Goal: Task Accomplishment & Management: Manage account settings

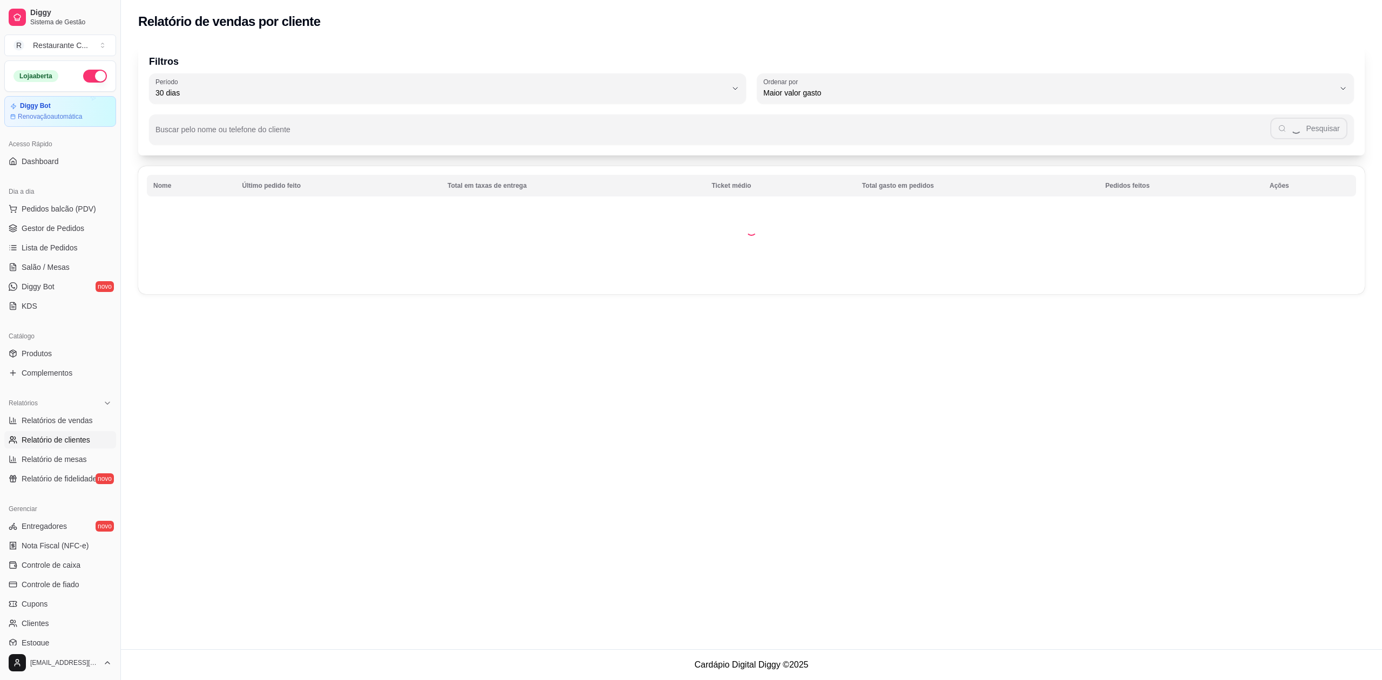
select select "30"
select select "HIGHEST_TOTAL_SPENT_WITH_ORDERS"
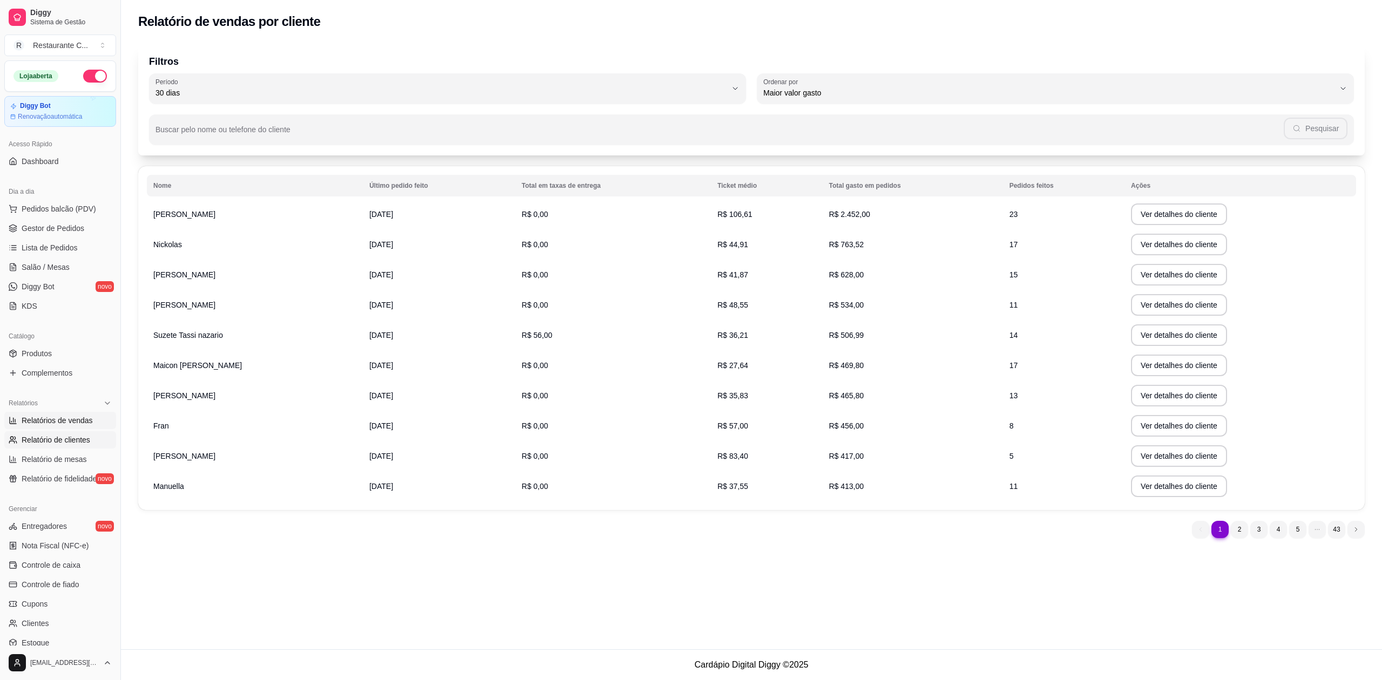
click at [83, 422] on span "Relatórios de vendas" at bounding box center [57, 420] width 71 height 11
select select "ALL"
select select "0"
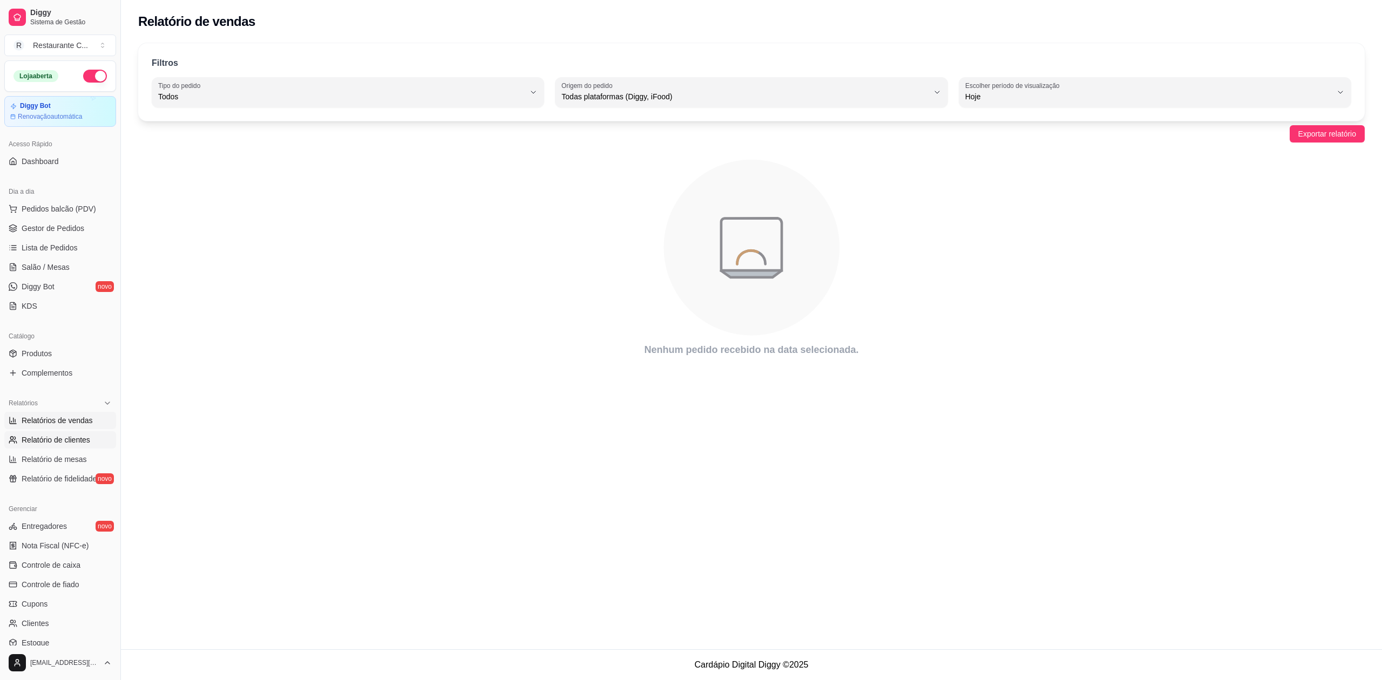
click at [77, 444] on span "Relatório de clientes" at bounding box center [56, 439] width 69 height 11
select select "30"
select select "HIGHEST_TOTAL_SPENT_WITH_ORDERS"
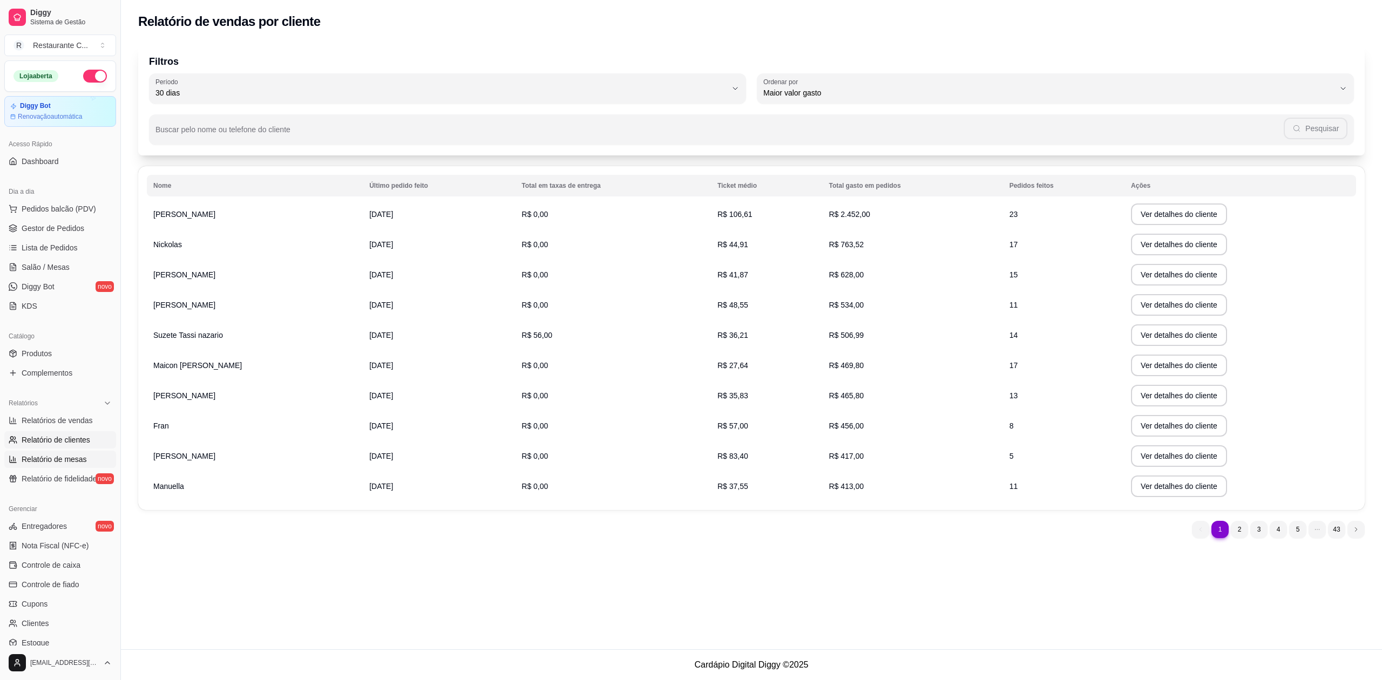
click at [72, 463] on span "Relatório de mesas" at bounding box center [54, 459] width 65 height 11
select select "TOTAL_OF_ORDERS"
select select "7"
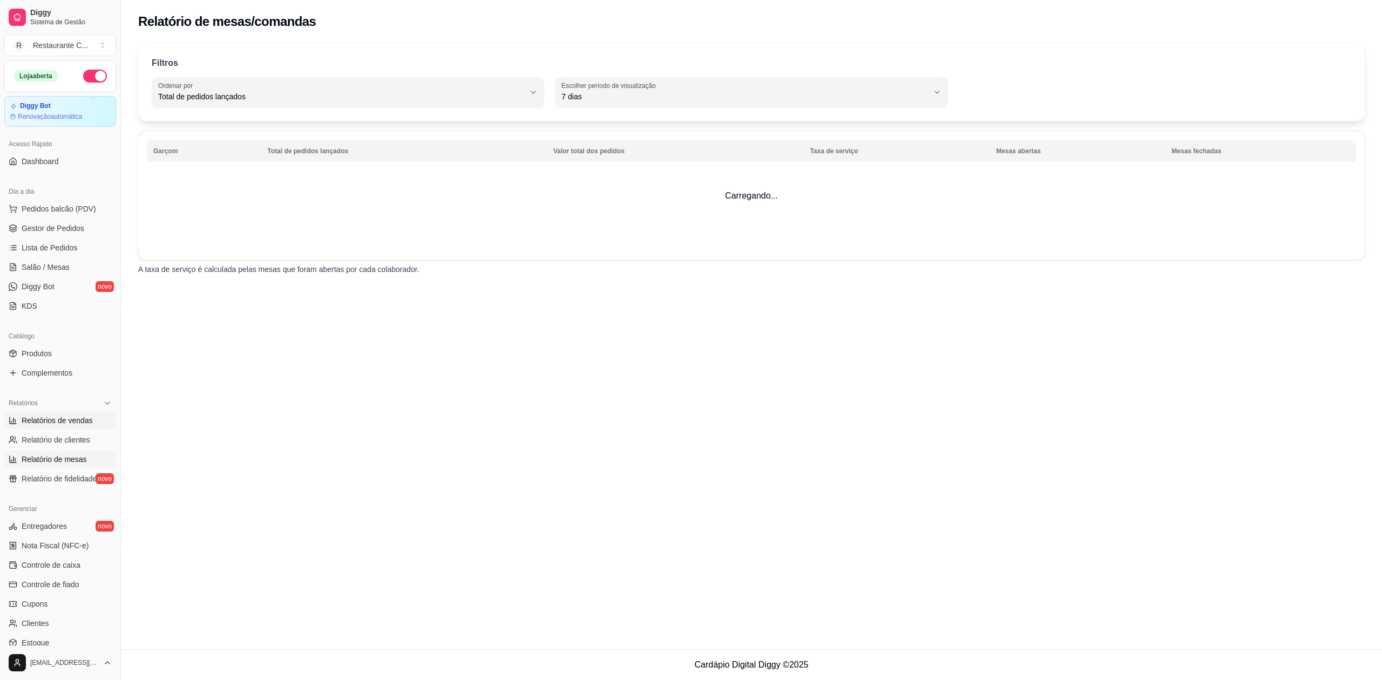
click at [68, 424] on span "Relatórios de vendas" at bounding box center [57, 420] width 71 height 11
select select "ALL"
select select "0"
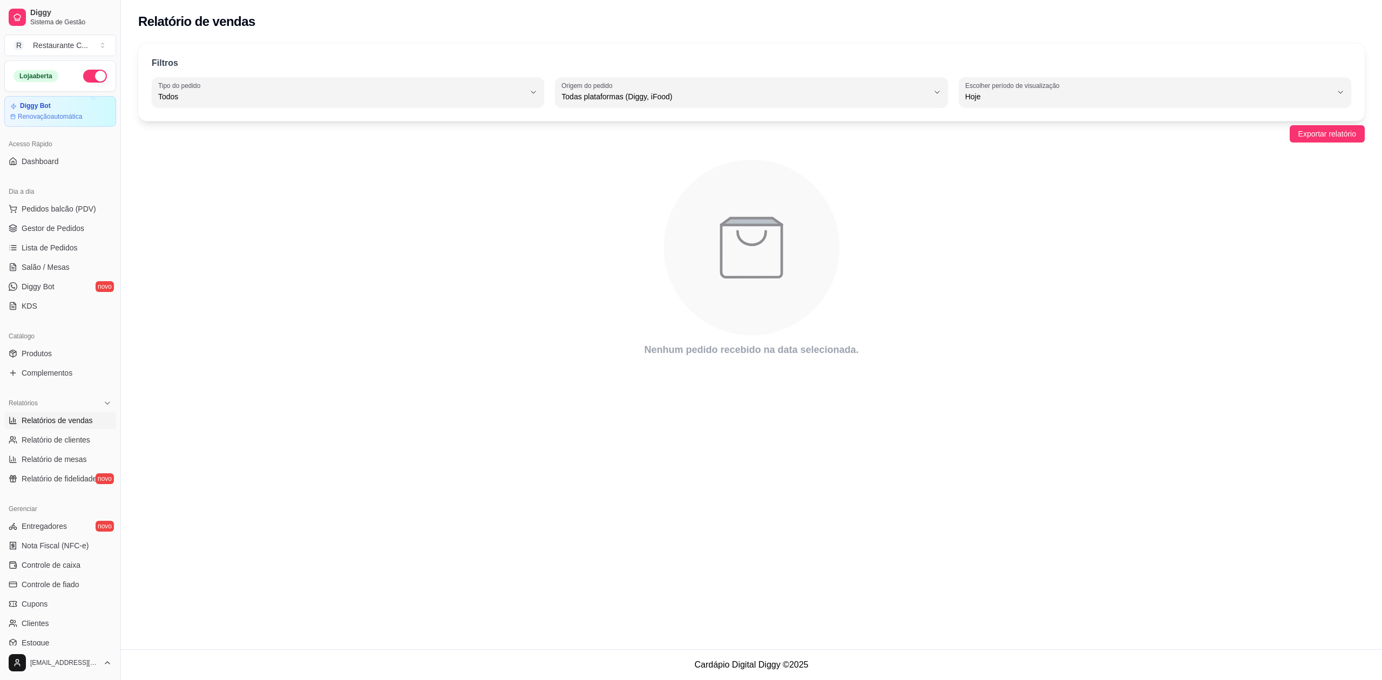
click at [74, 417] on span "Relatórios de vendas" at bounding box center [57, 420] width 71 height 11
click at [63, 564] on span "Controle de caixa" at bounding box center [51, 565] width 59 height 11
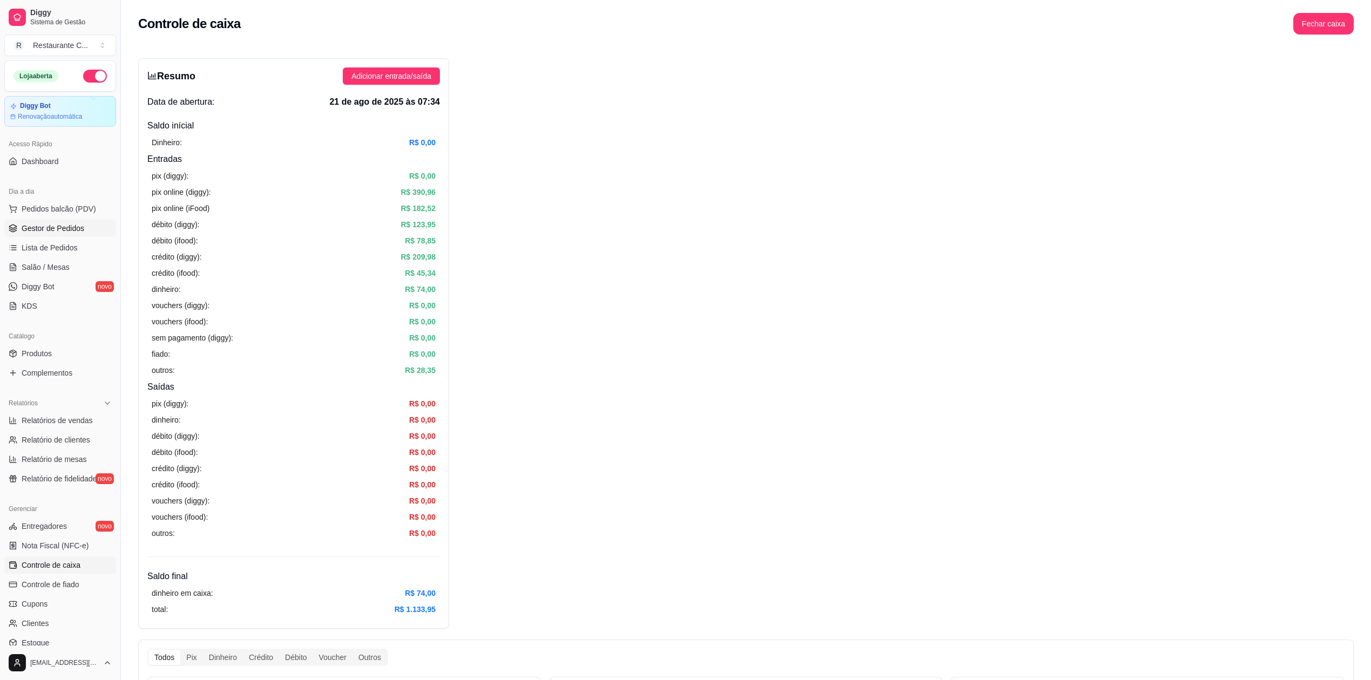
click at [39, 229] on span "Gestor de Pedidos" at bounding box center [53, 228] width 63 height 11
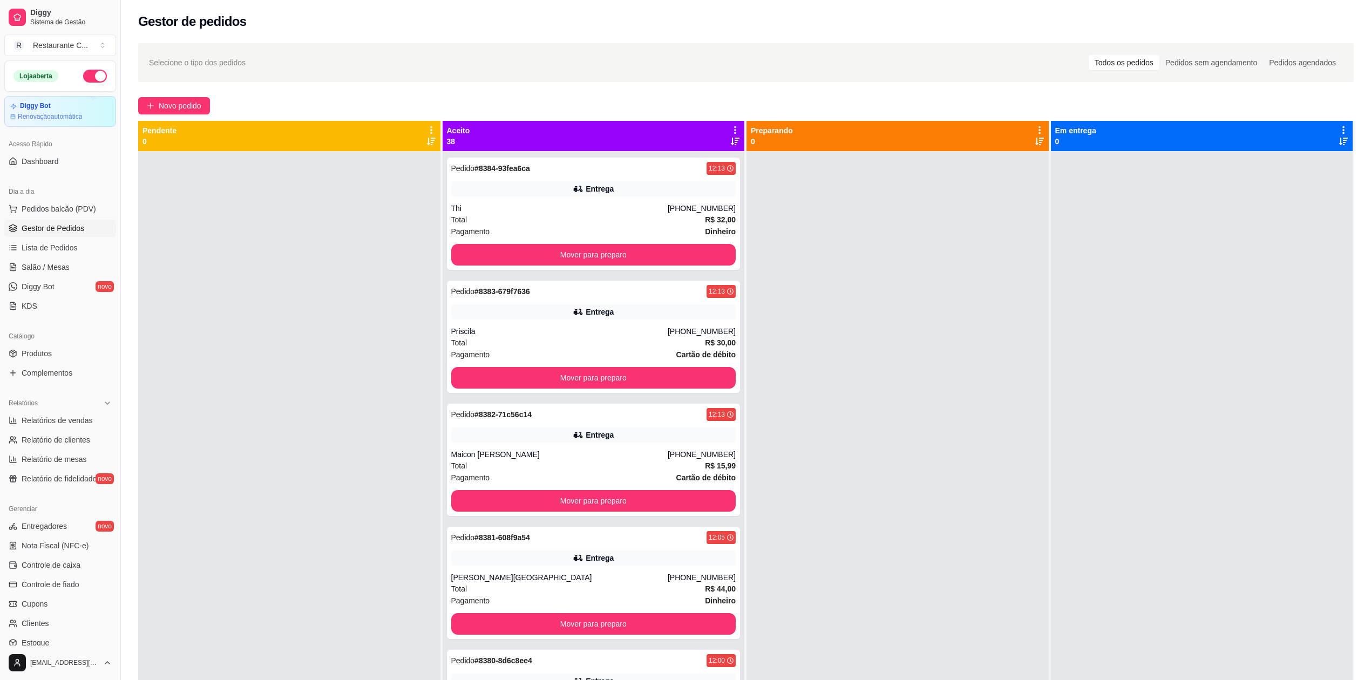
click at [914, 408] on div at bounding box center [897, 491] width 302 height 680
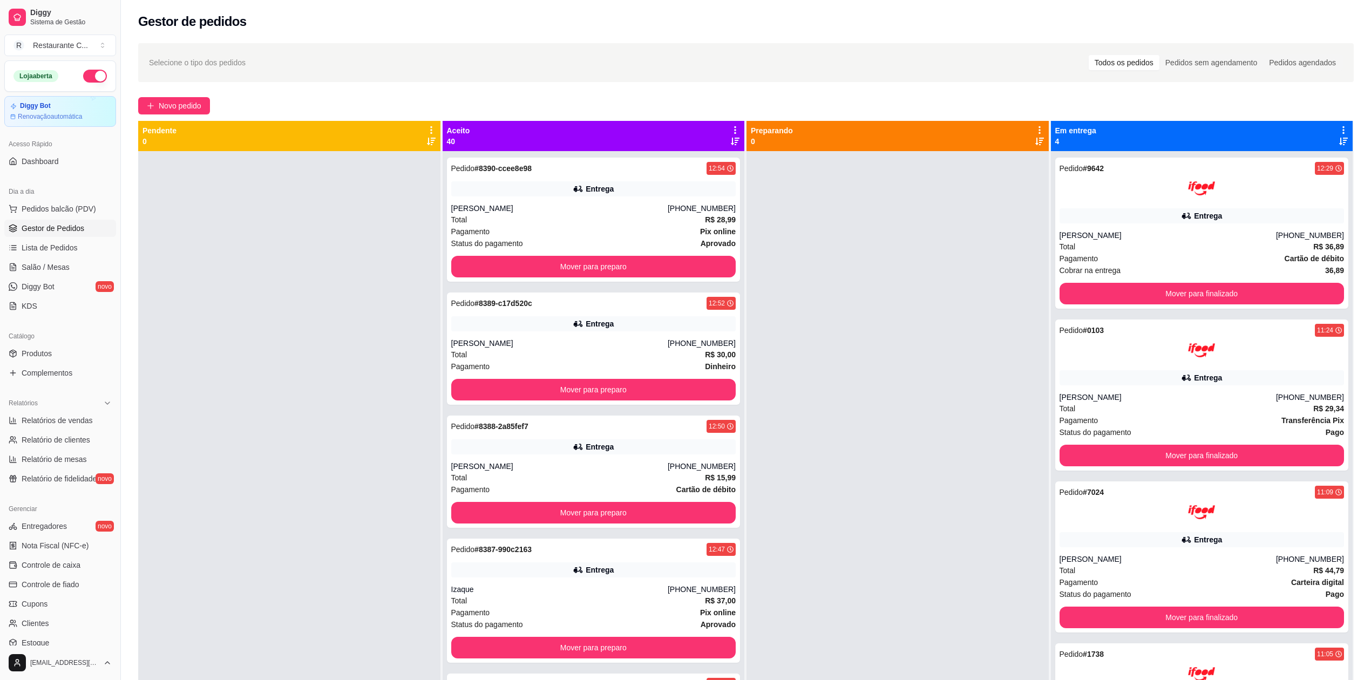
drag, startPoint x: 290, startPoint y: 238, endPoint x: 400, endPoint y: 206, distance: 114.3
click at [293, 237] on div at bounding box center [289, 491] width 302 height 680
click at [730, 127] on icon at bounding box center [735, 130] width 10 height 10
click at [704, 154] on div "Mover pedidos de etapa Com essa opção você tem a opção de mover todos os pedido…" at bounding box center [647, 164] width 160 height 37
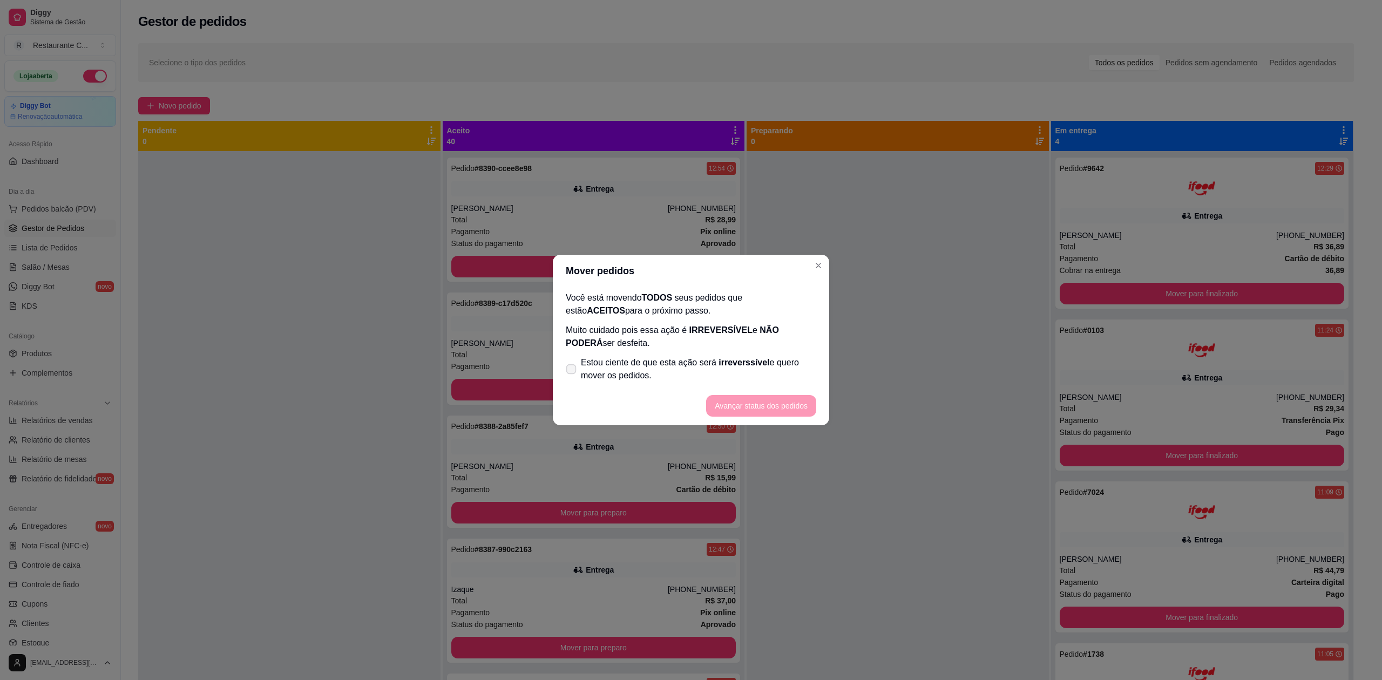
click at [599, 357] on span "Estou ciente de que esta ação será irreverssível e quero mover os pedidos." at bounding box center [698, 369] width 235 height 26
click at [572, 371] on input "Estou ciente de que esta ação será irreverssível e quero mover os pedidos." at bounding box center [568, 374] width 7 height 7
checkbox input "true"
click at [738, 415] on button "Avançar status dos pedidos" at bounding box center [761, 406] width 110 height 22
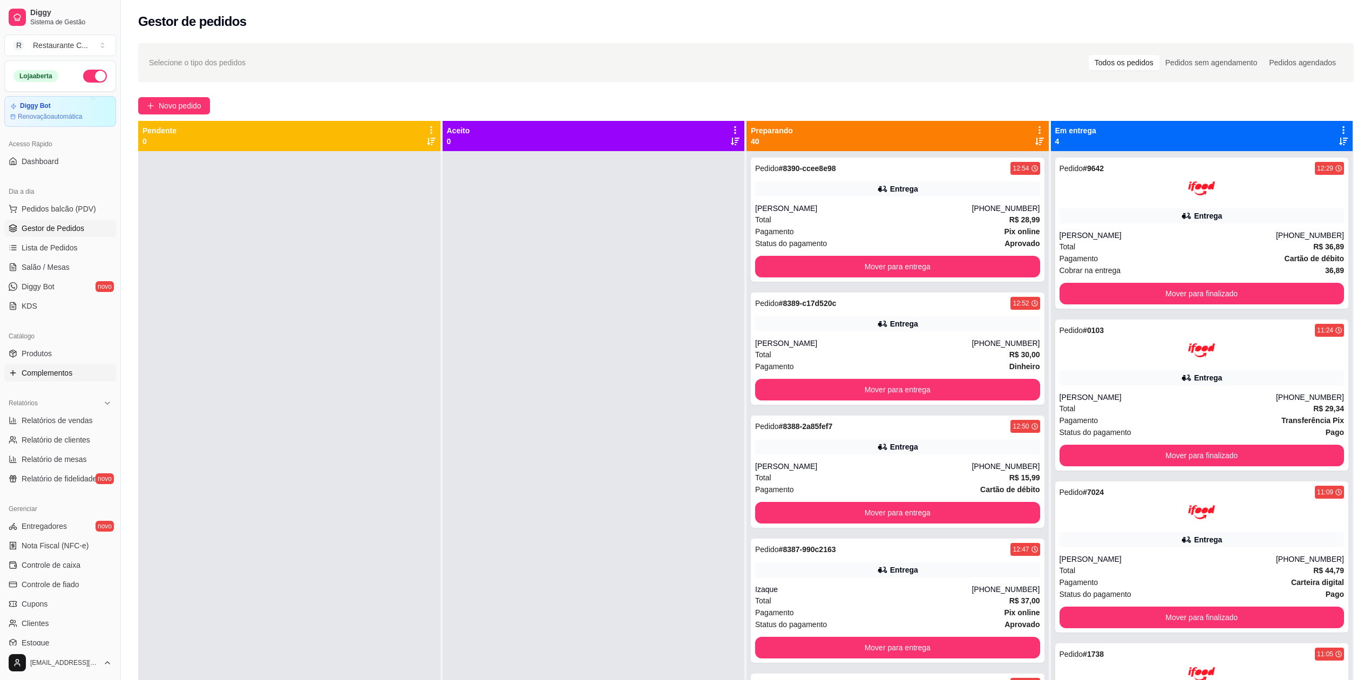
click at [58, 370] on span "Complementos" at bounding box center [47, 373] width 51 height 11
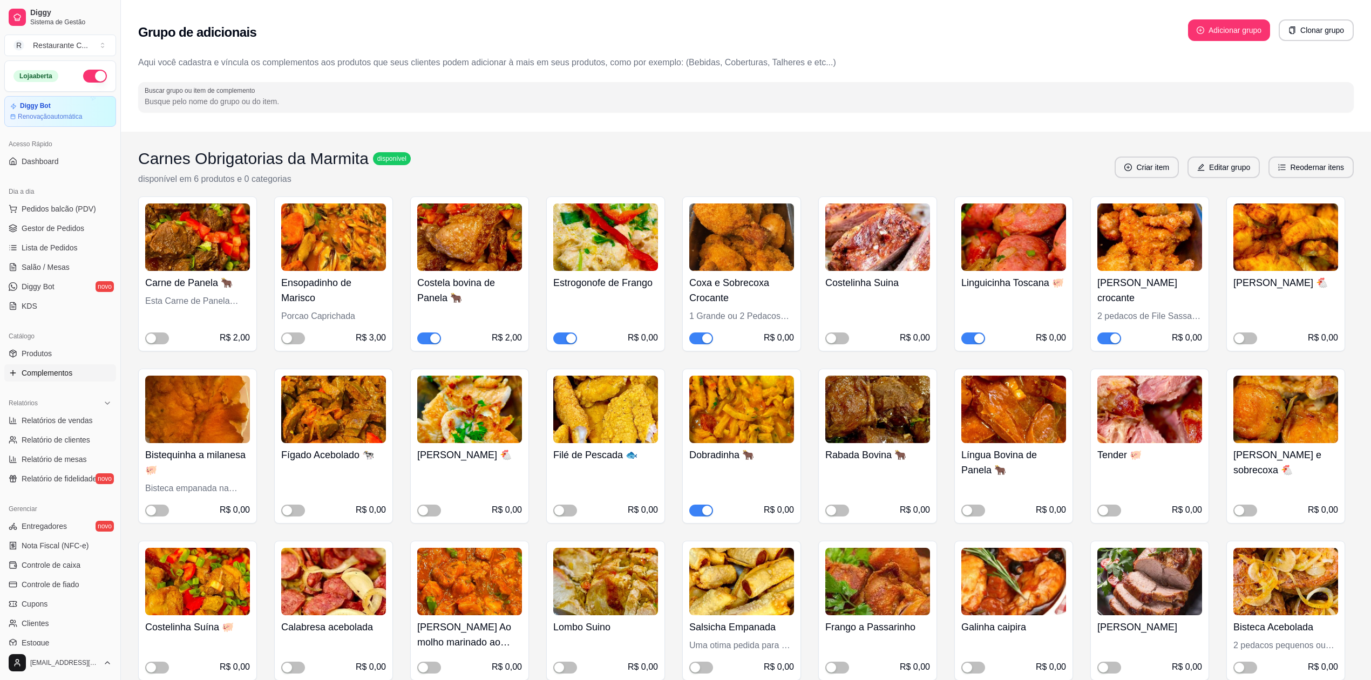
click at [1111, 338] on div "button" at bounding box center [1115, 339] width 10 height 10
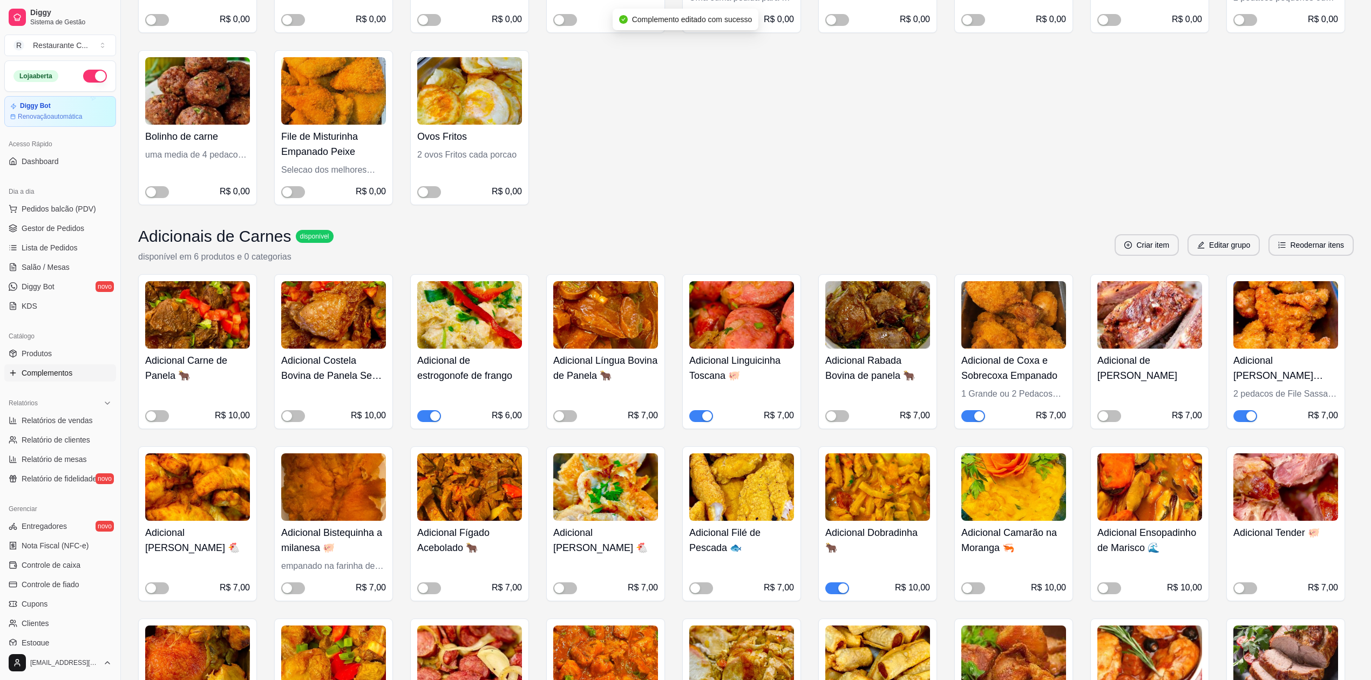
scroll to position [864, 0]
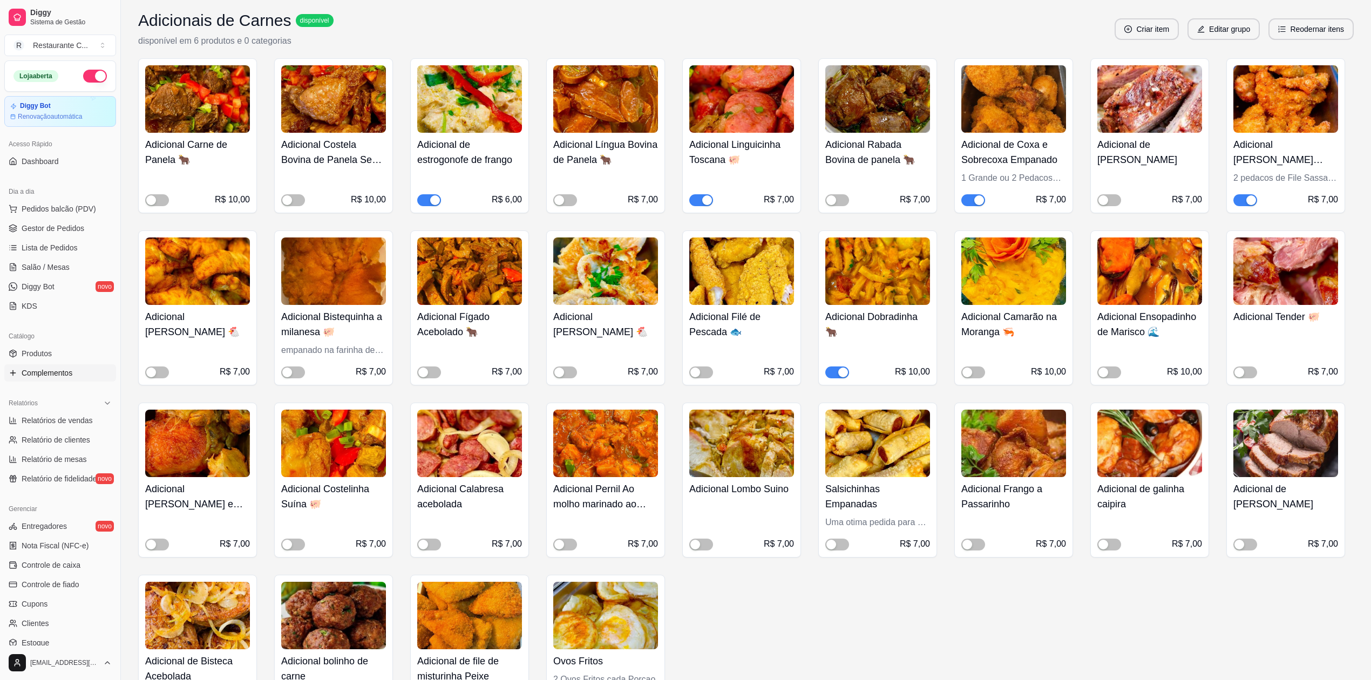
click at [1245, 200] on span "button" at bounding box center [1245, 200] width 24 height 12
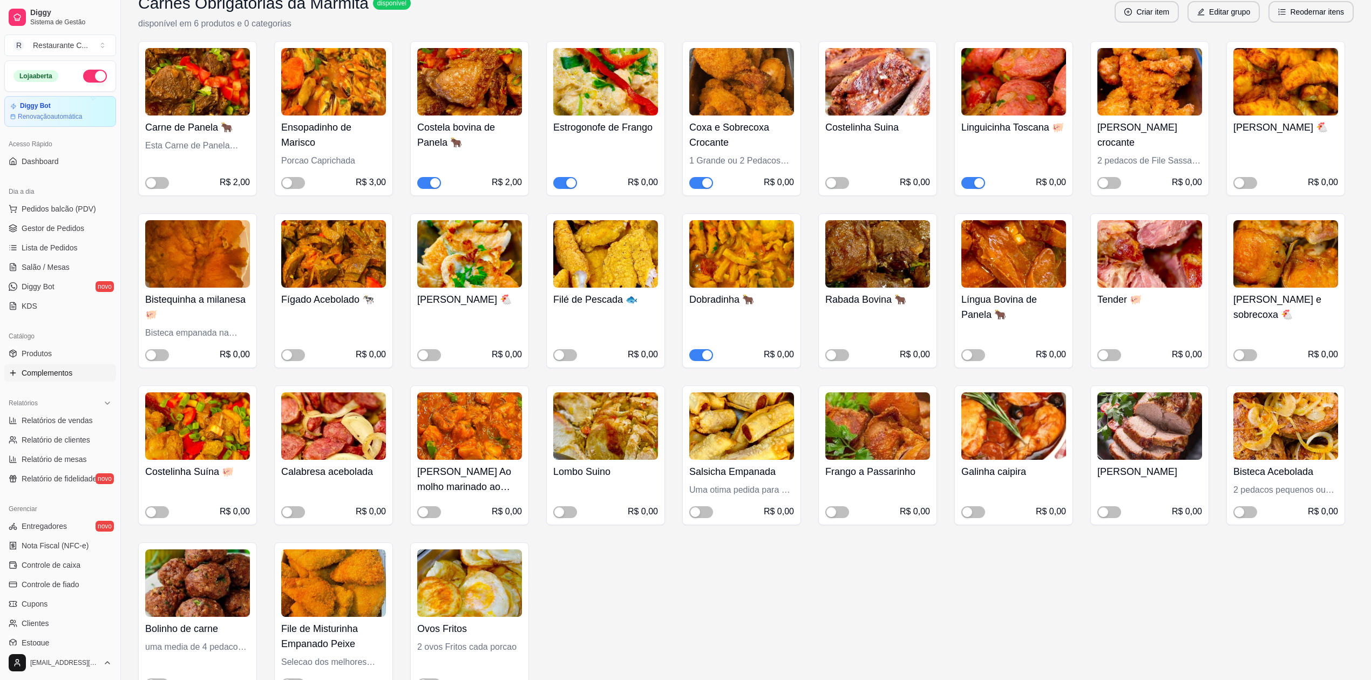
scroll to position [144, 0]
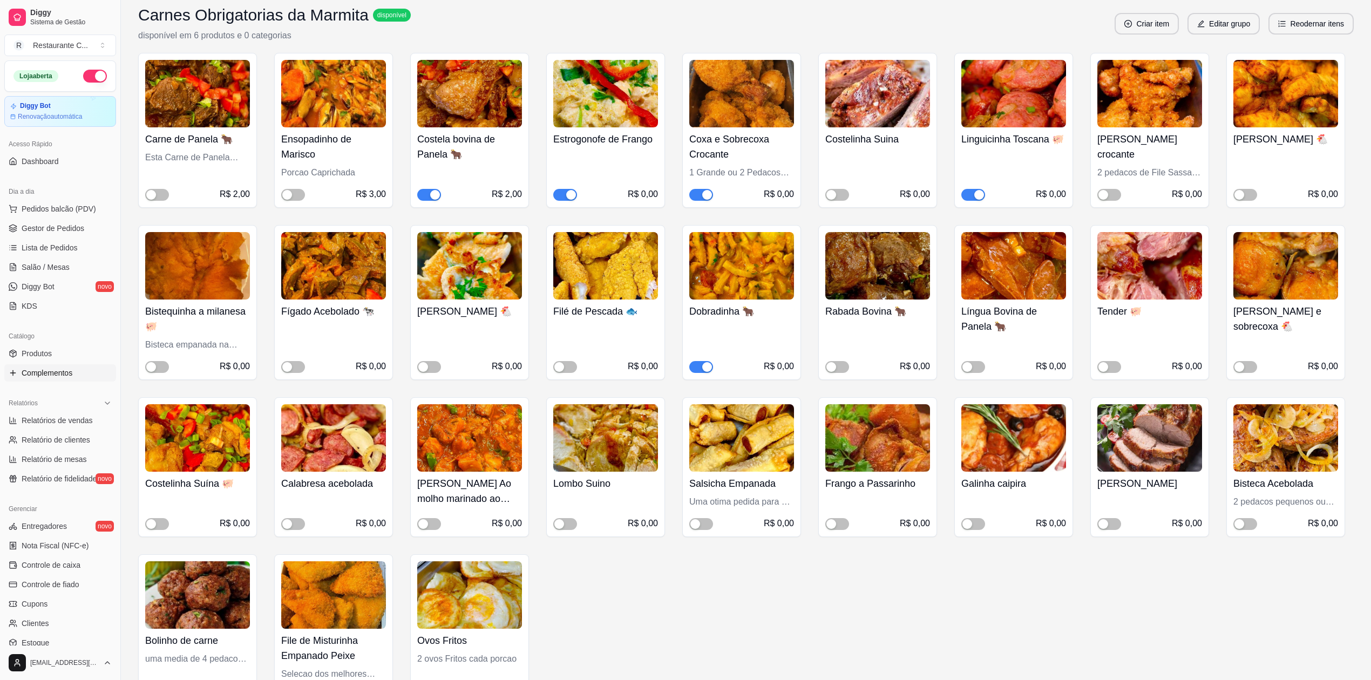
click at [1143, 169] on div "2 pedacos de File Sassami Crocante" at bounding box center [1149, 172] width 105 height 13
click at [741, 134] on h4 "Coxa e Sobrecoxa Crocante" at bounding box center [741, 147] width 105 height 30
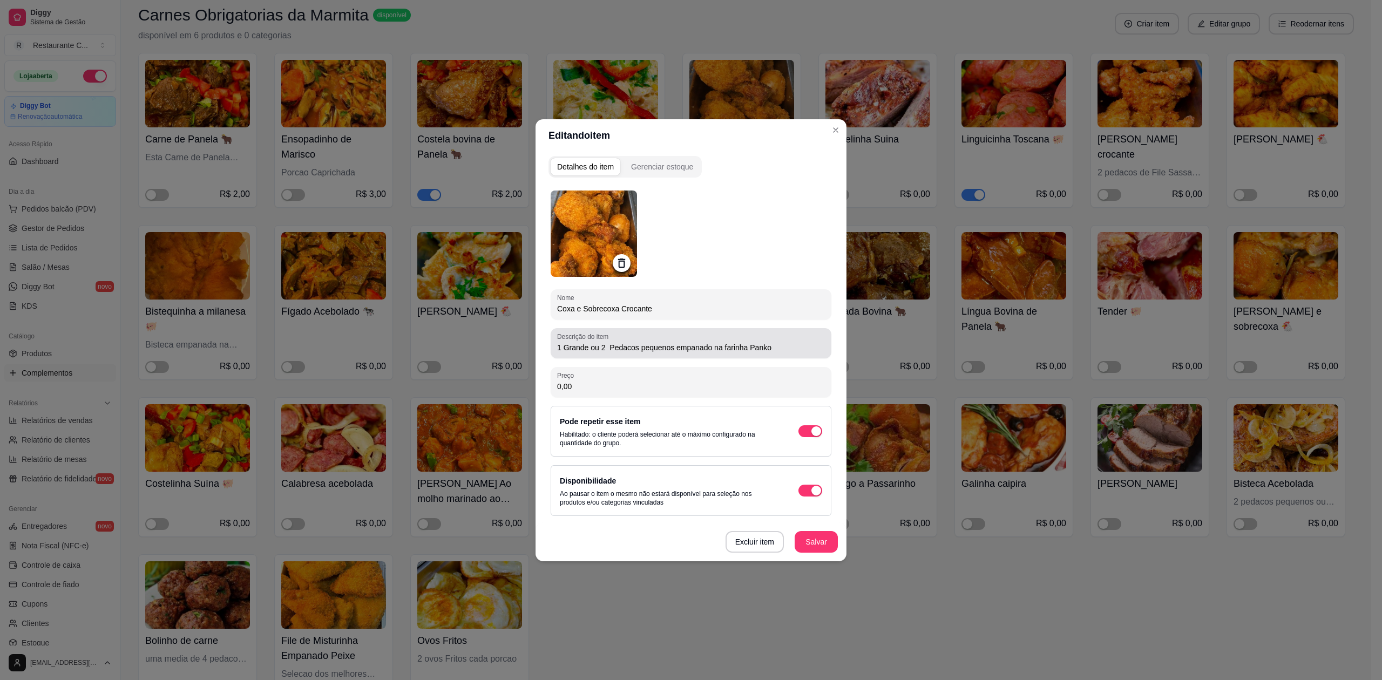
drag, startPoint x: 773, startPoint y: 339, endPoint x: 568, endPoint y: 342, distance: 205.1
click at [568, 343] on div "1 Grande ou 2 Pedacos pequenos empanado na farinha Panko" at bounding box center [691, 343] width 268 height 22
drag, startPoint x: 557, startPoint y: 344, endPoint x: 784, endPoint y: 345, distance: 227.2
click at [782, 348] on input "1 Grande ou 2 Pedacos pequenos empanado na farinha Panko" at bounding box center [691, 347] width 268 height 11
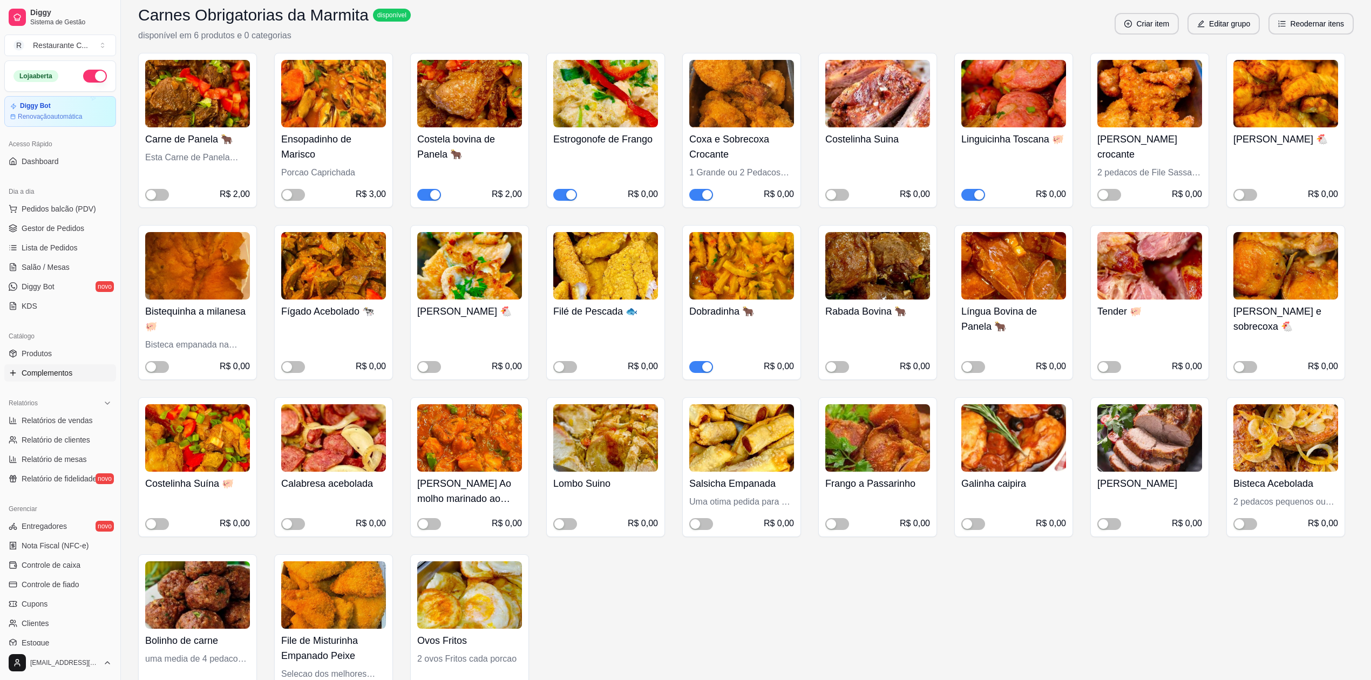
click at [1152, 99] on img at bounding box center [1149, 93] width 105 height 67
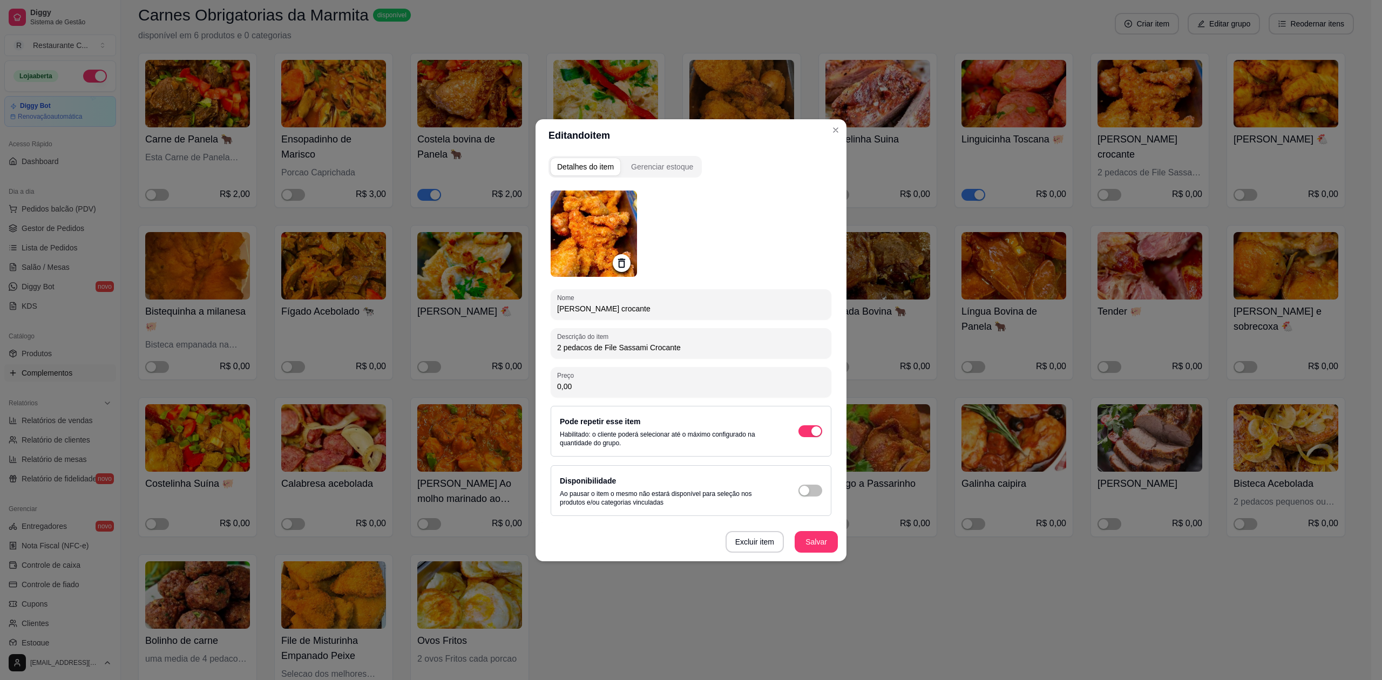
drag, startPoint x: 700, startPoint y: 344, endPoint x: 438, endPoint y: 351, distance: 261.9
click at [437, 354] on div "Editando item Detalhes do item Gerenciar estoque Nome [PERSON_NAME] crocante De…" at bounding box center [691, 340] width 1382 height 680
paste input "1 Grande ou 2 Pedacos pequenos empanado na farinha Panko"
type input "1 Grande ou 2 Pedacos pequenos empanado na farinha Panko"
click at [810, 541] on button "Salvar" at bounding box center [815, 542] width 43 height 22
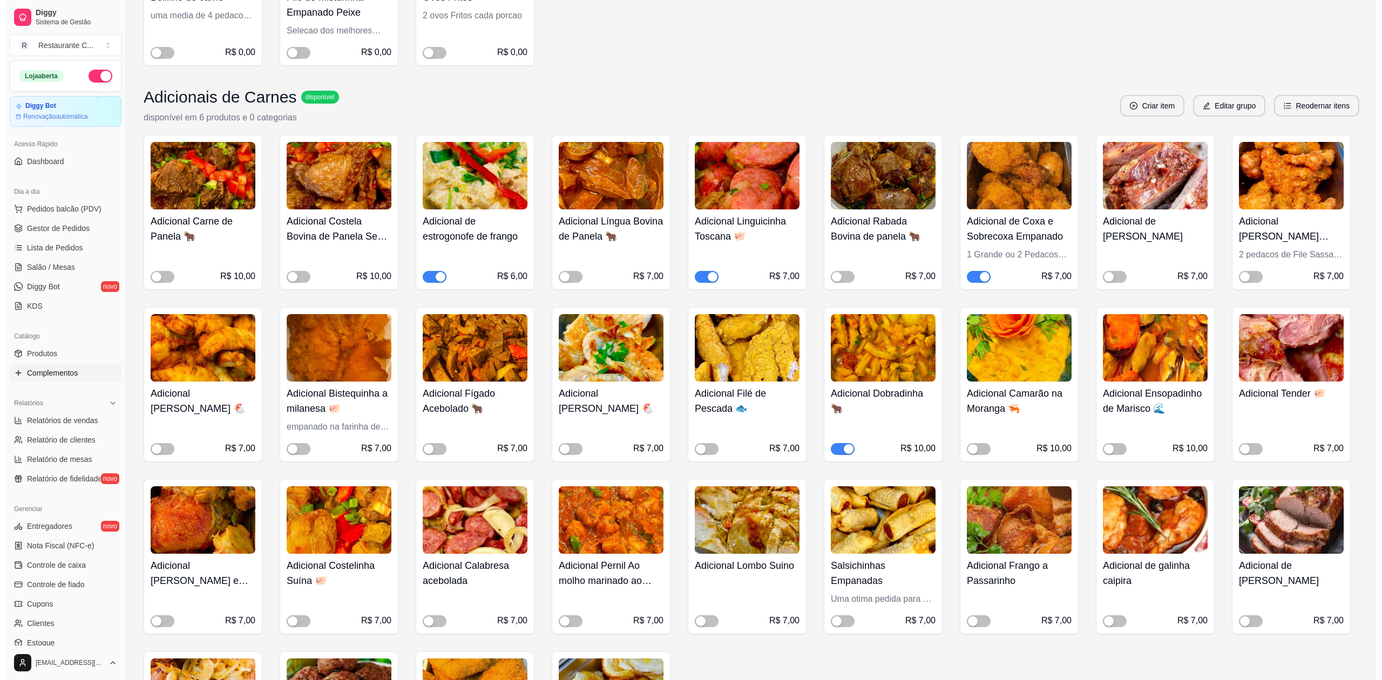
scroll to position [791, 0]
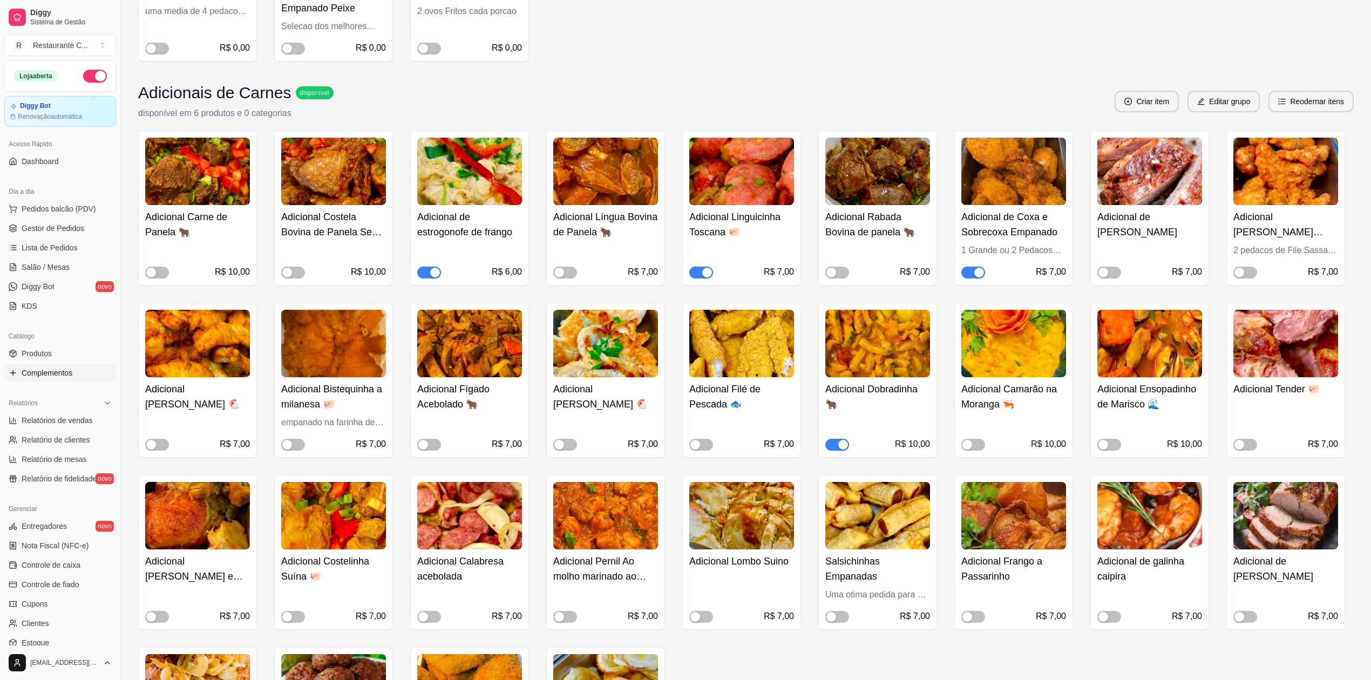
click at [1301, 243] on div "Adicional [PERSON_NAME] crocante 2 pedacos de File Sassami Crocante R$ 7,00" at bounding box center [1285, 241] width 105 height 73
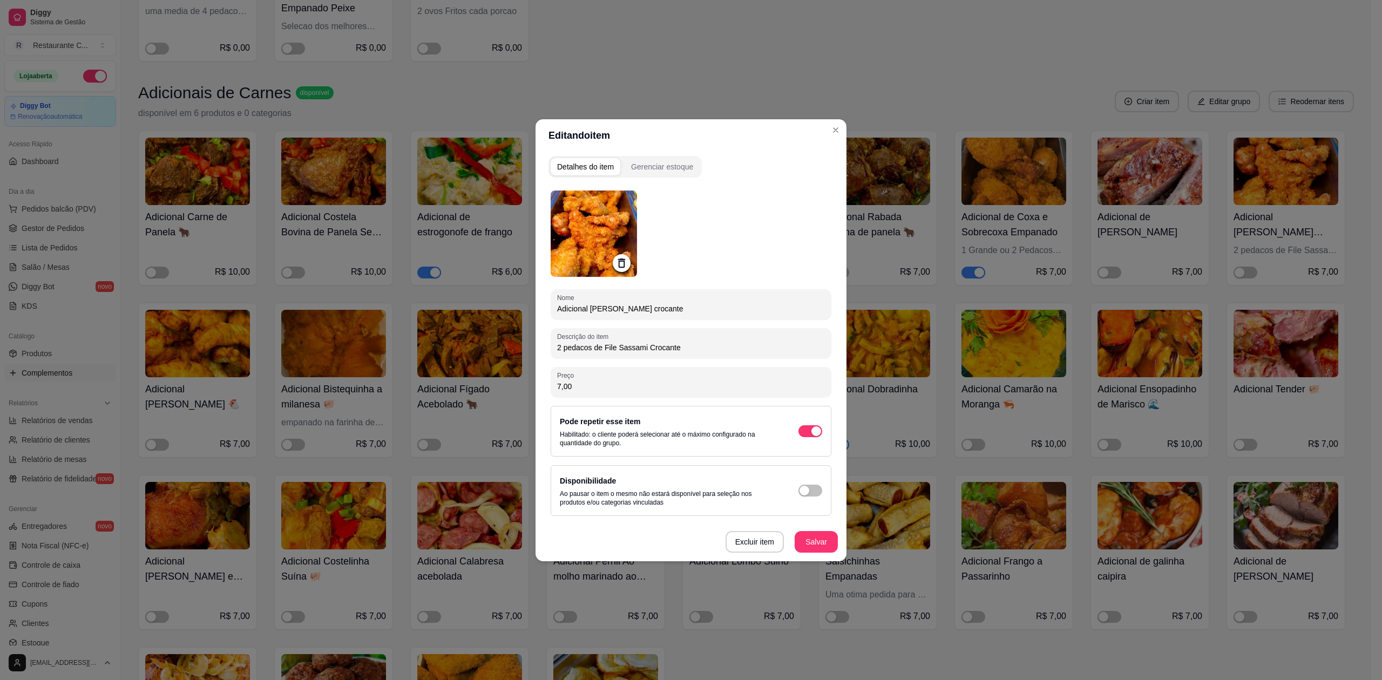
drag, startPoint x: 718, startPoint y: 349, endPoint x: 614, endPoint y: 329, distance: 105.5
click at [389, 348] on div "Editando item Detalhes do item Gerenciar estoque Nome Adicional [PERSON_NAME] c…" at bounding box center [691, 340] width 1382 height 680
click at [739, 342] on input "2 pedacos de File Sassami Crocante" at bounding box center [691, 347] width 268 height 11
paste input "1 Grande ou 2 Pedacos pequenos empanado na farinha Panko"
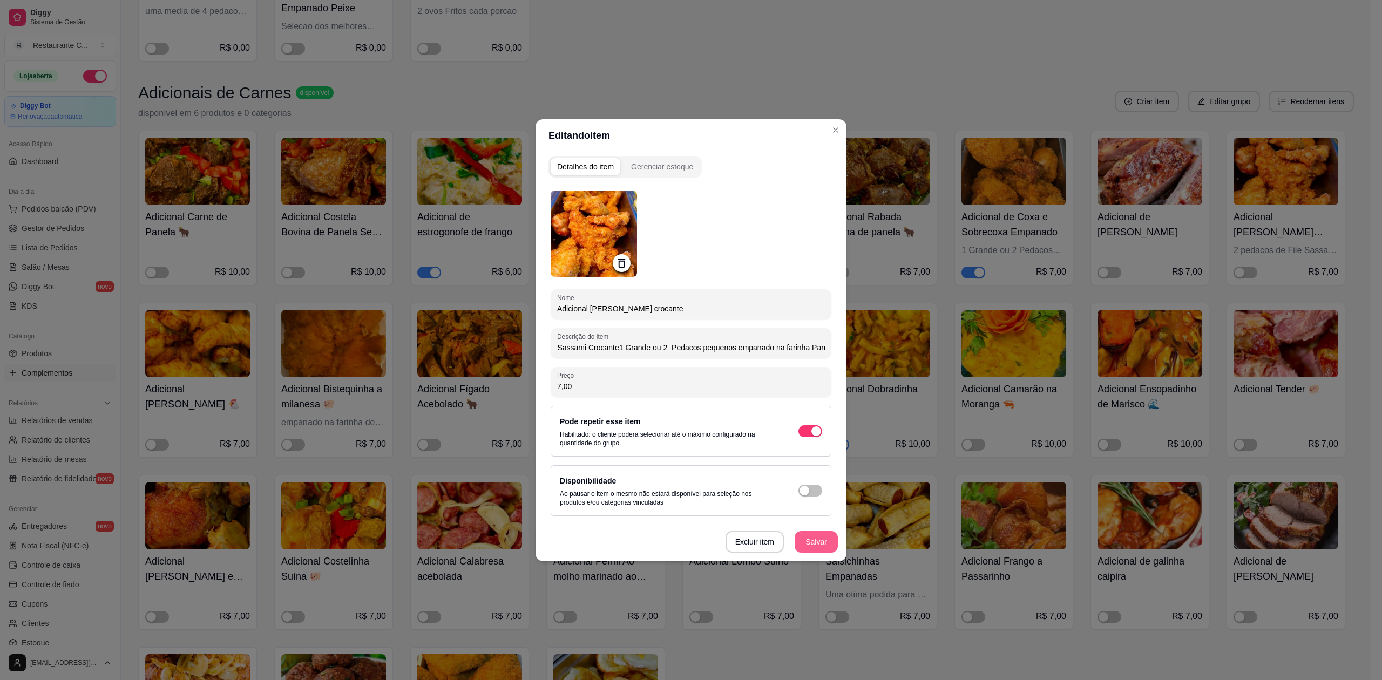
type input "2 pedacos de File Sassami Crocante1 Grande ou 2 Pedacos pequenos empanado na fa…"
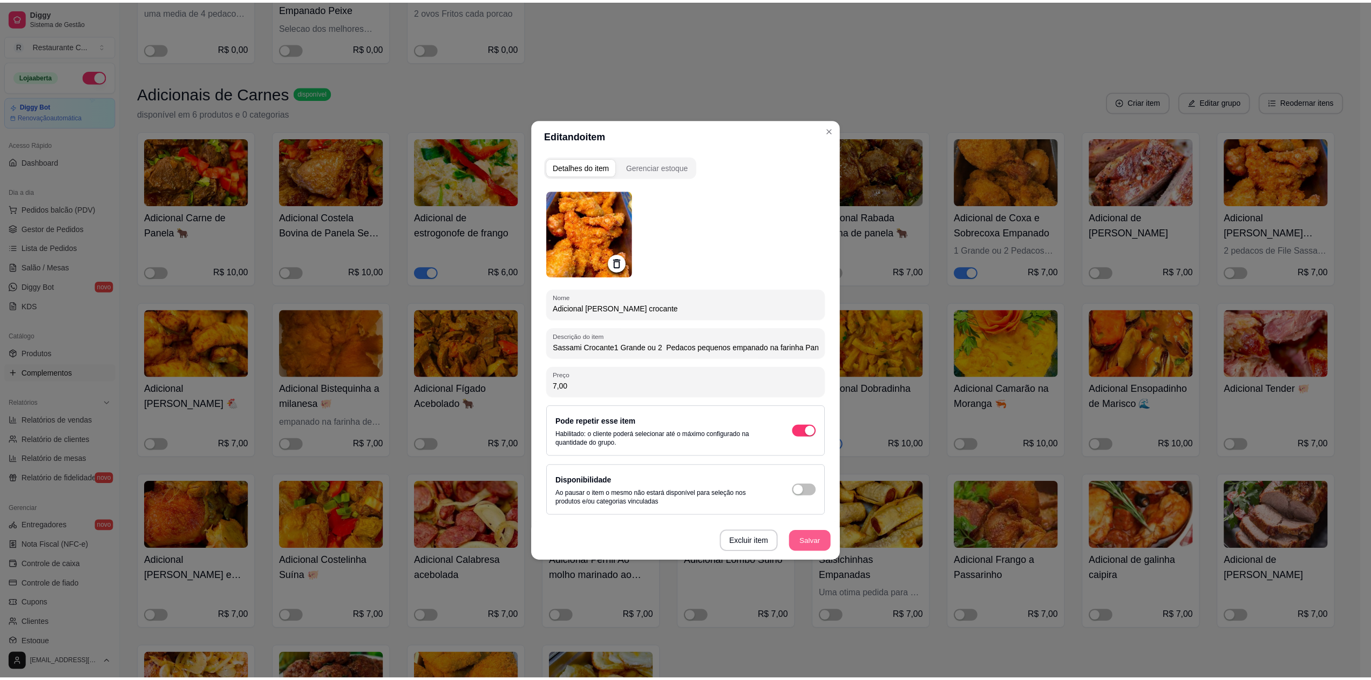
scroll to position [0, 0]
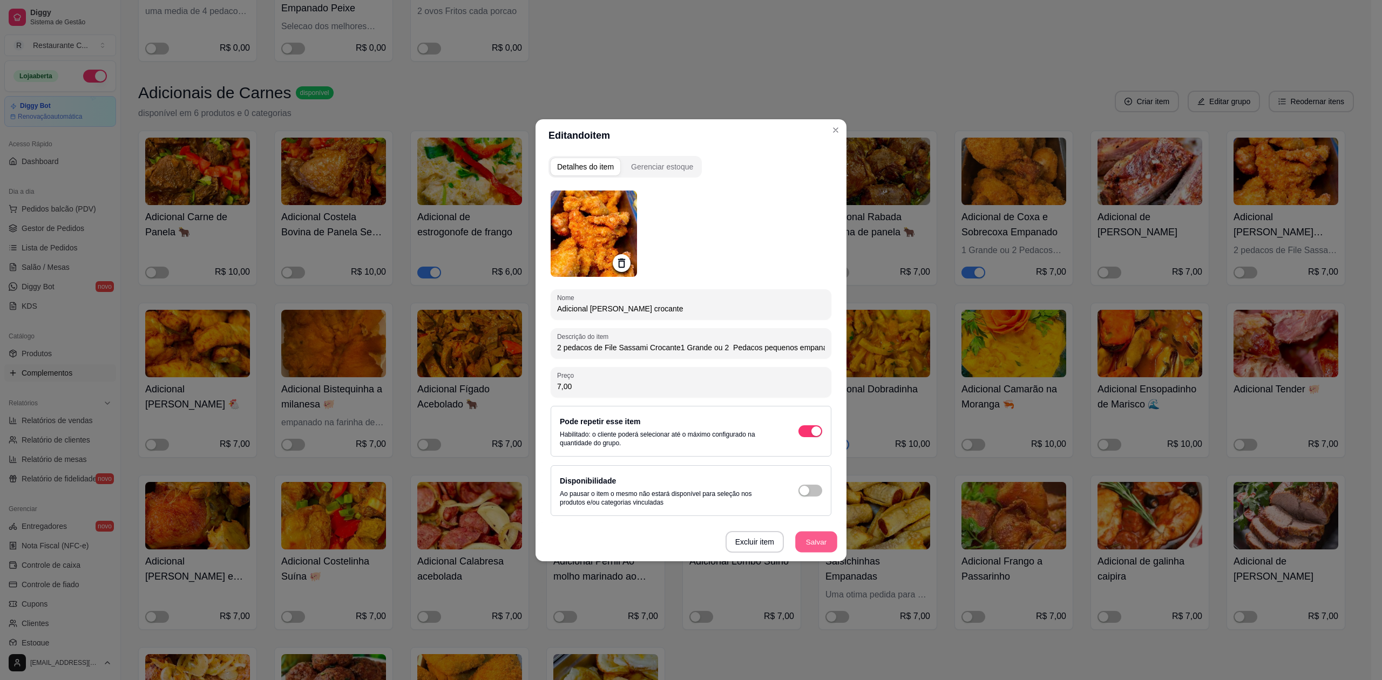
click at [815, 545] on button "Salvar" at bounding box center [816, 541] width 42 height 21
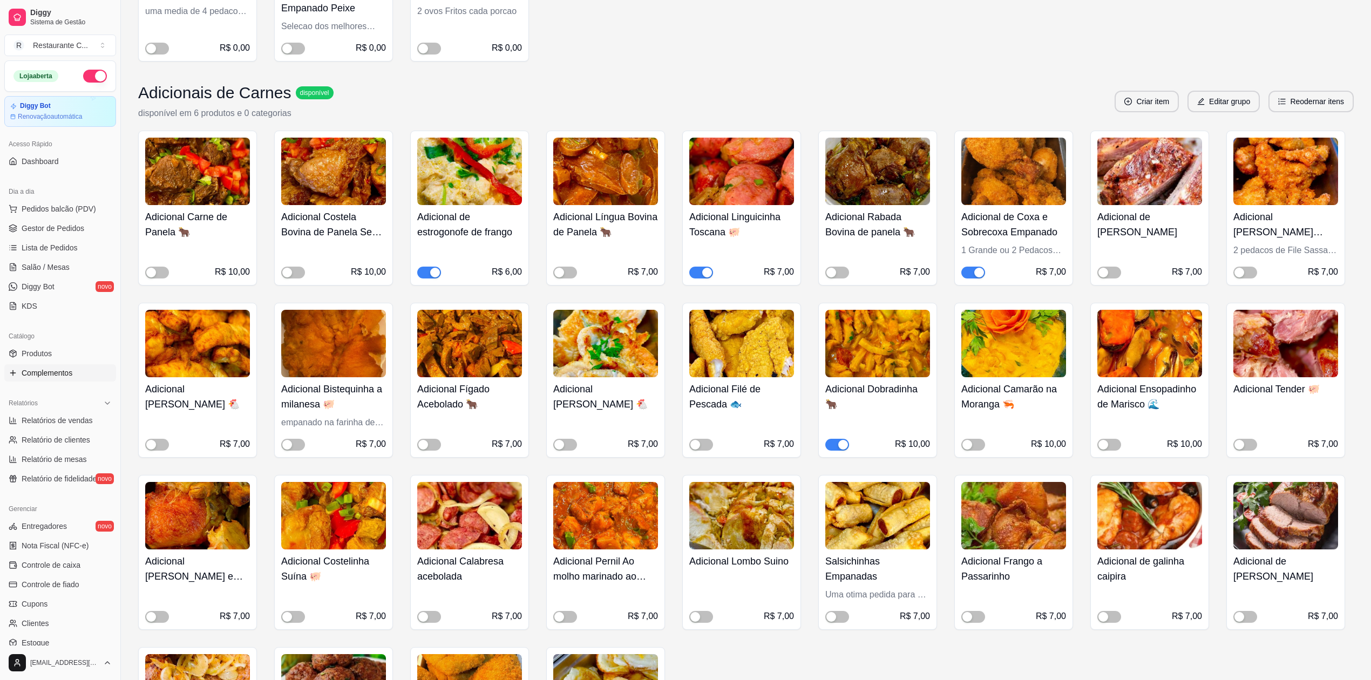
click at [1280, 184] on img at bounding box center [1285, 171] width 105 height 67
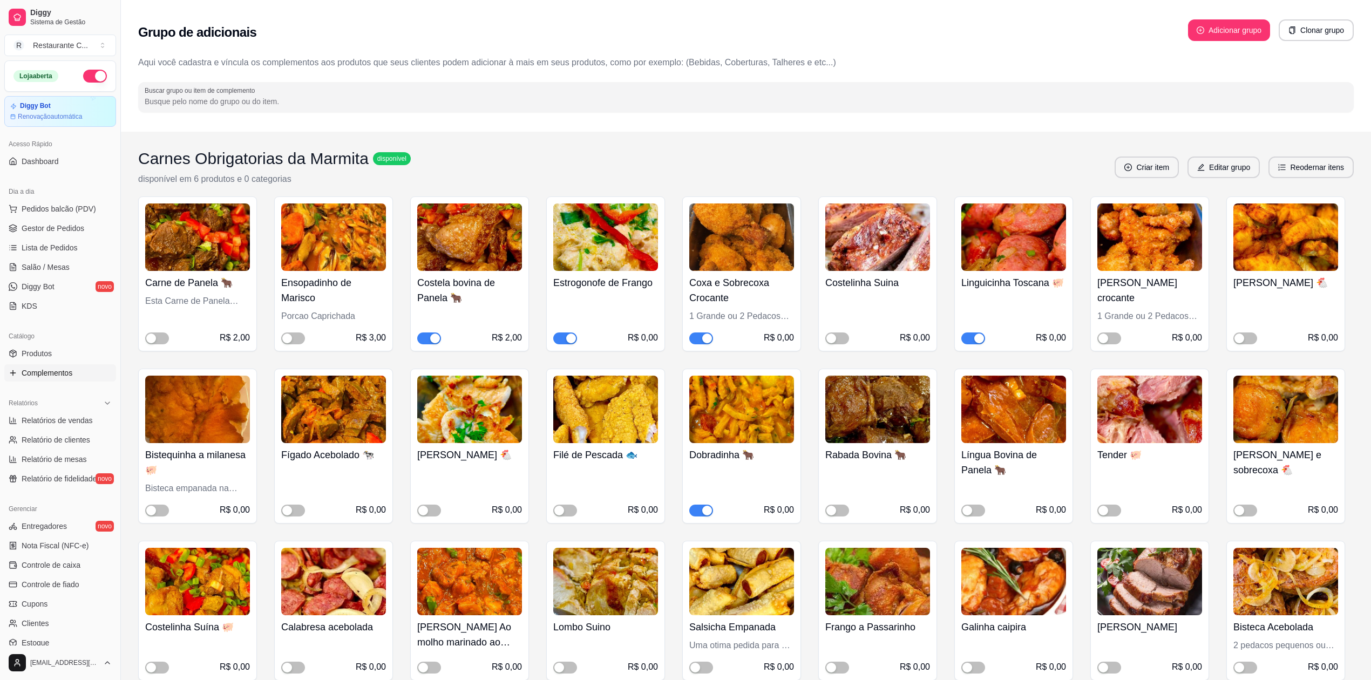
click at [430, 339] on button "button" at bounding box center [429, 338] width 24 height 12
click at [67, 232] on span "Gestor de Pedidos" at bounding box center [53, 228] width 63 height 11
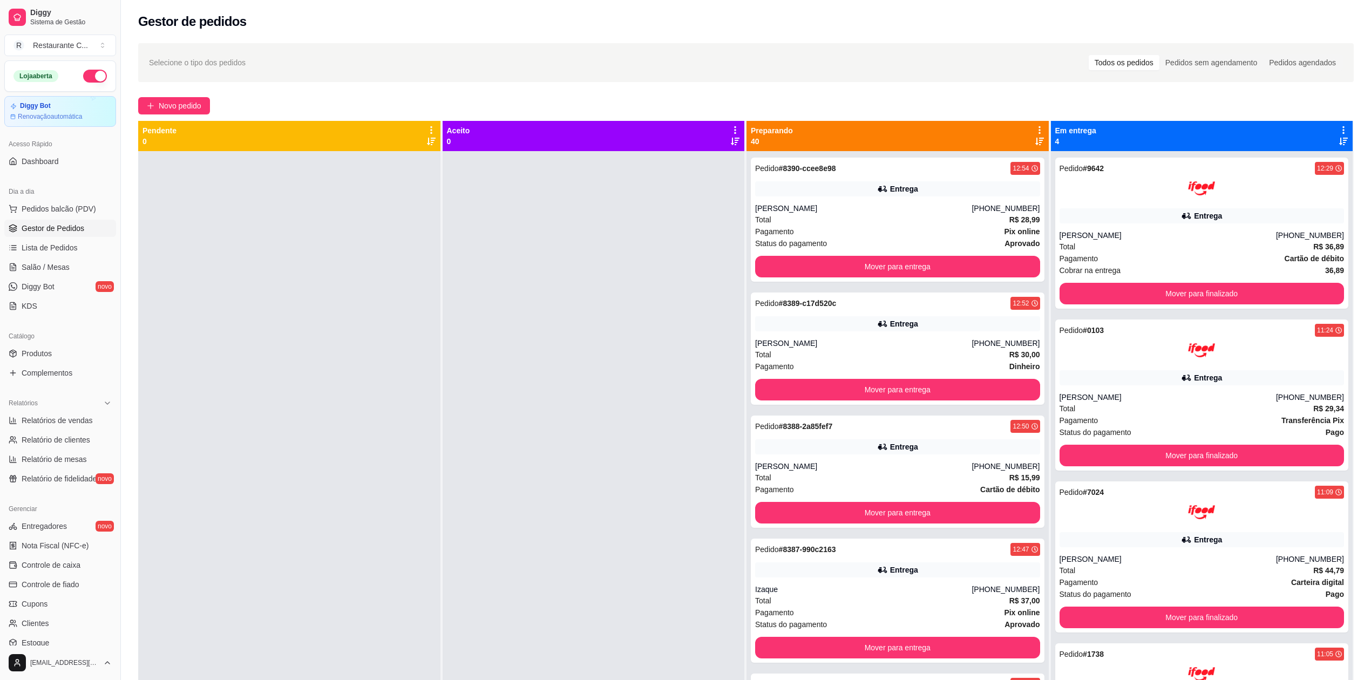
click at [1035, 132] on icon at bounding box center [1040, 130] width 10 height 10
click at [922, 166] on span "Com essa opção você tem a opção de mover todos os pedidos que estão em uma etap…" at bounding box center [948, 170] width 160 height 26
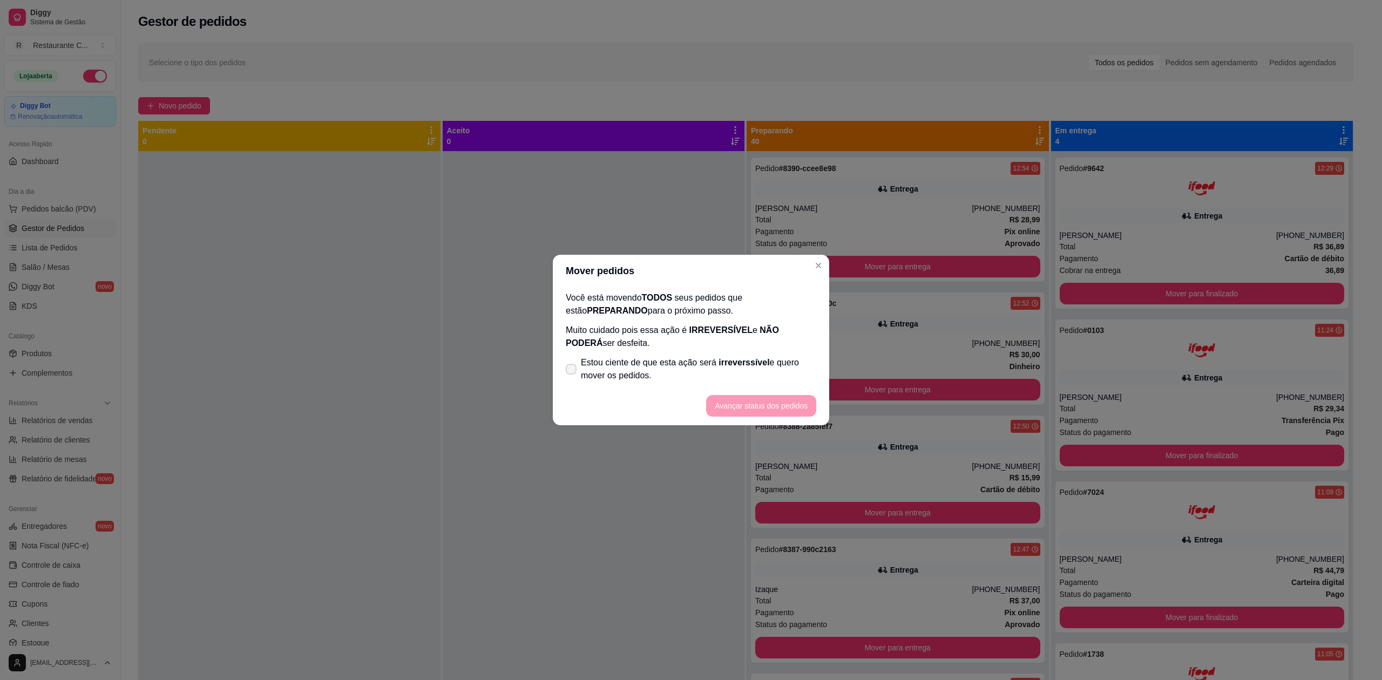
click at [572, 378] on label "Estou ciente de que esta ação será irreverssível e quero mover os pedidos." at bounding box center [690, 369] width 259 height 35
click at [572, 378] on input "Estou ciente de que esta ação será irreverssível e quero mover os pedidos." at bounding box center [568, 374] width 7 height 7
checkbox input "true"
click at [737, 394] on footer "Avançar status dos pedidos" at bounding box center [691, 405] width 276 height 39
click at [731, 402] on button "Avançar status dos pedidos" at bounding box center [761, 406] width 107 height 21
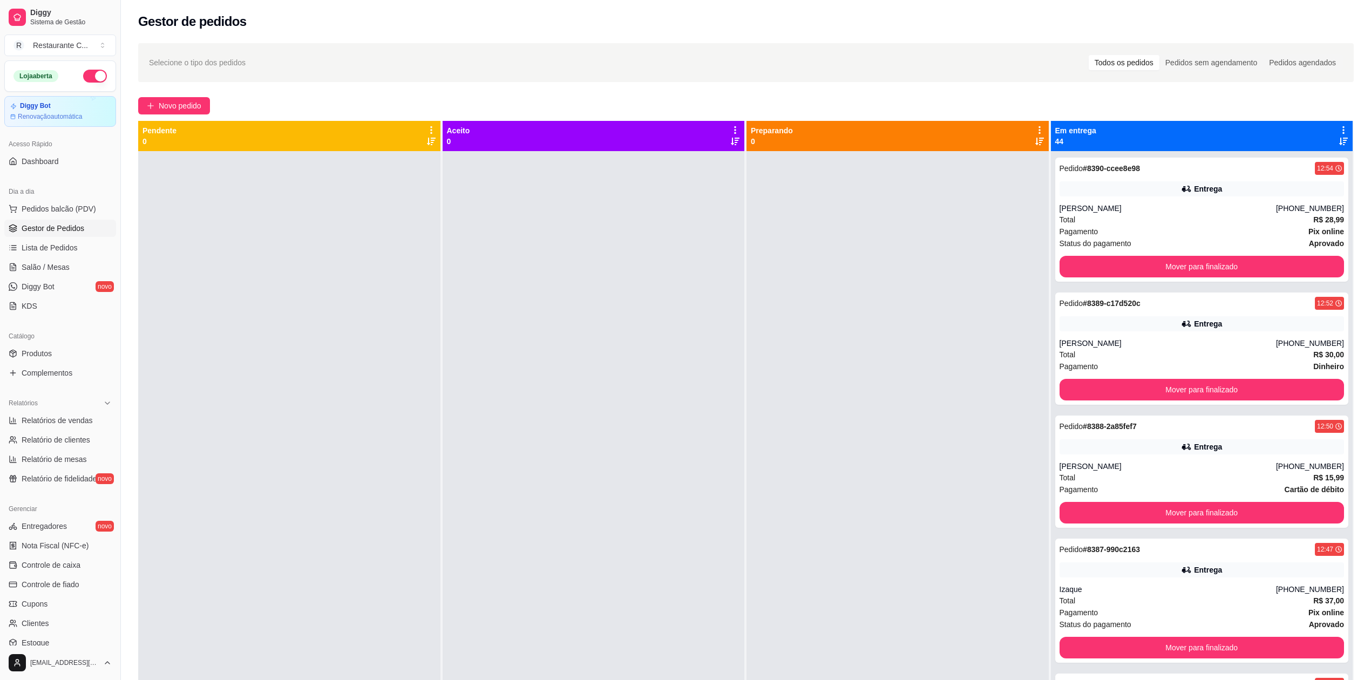
click at [1339, 128] on icon at bounding box center [1344, 130] width 10 height 10
click at [1283, 144] on li "Mover pedidos de etapa Com essa opção você tem a opção de mover todos os pedido…" at bounding box center [1249, 163] width 168 height 43
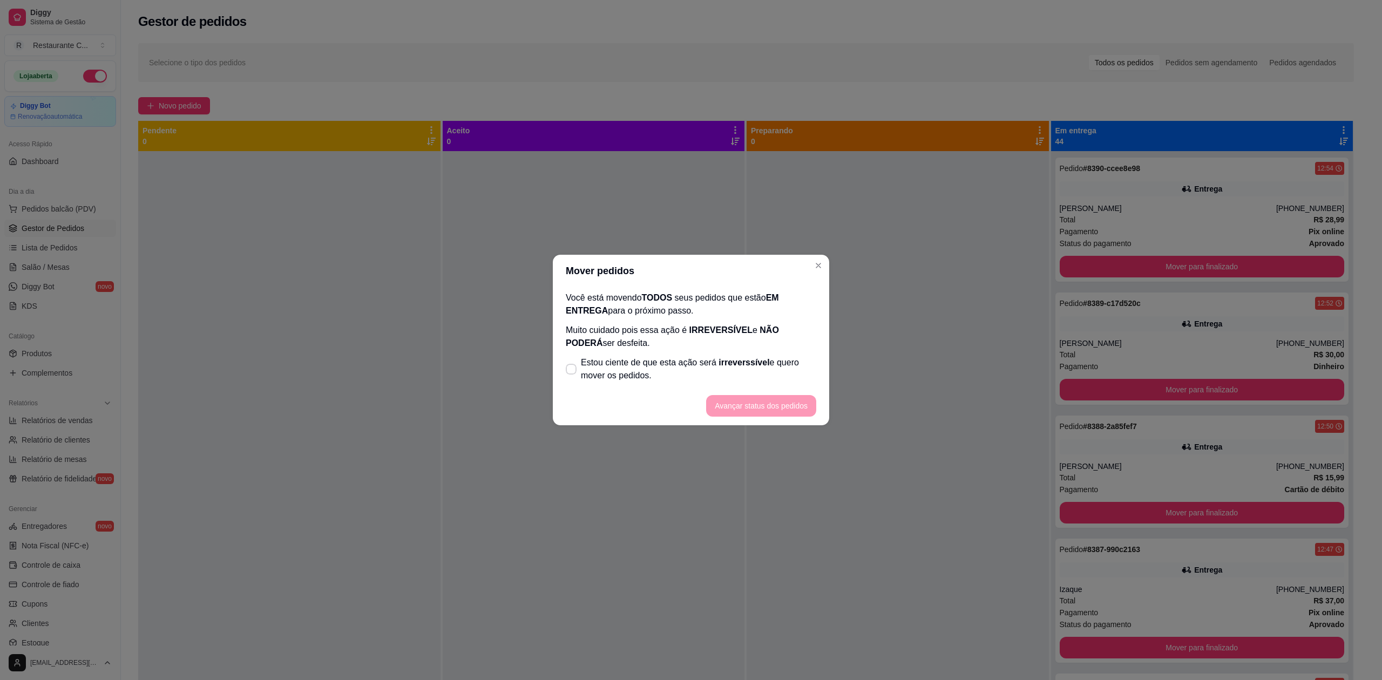
click at [625, 379] on span "Estou ciente de que esta ação será irreverssível e quero mover os pedidos." at bounding box center [698, 369] width 235 height 26
click at [572, 378] on input "Estou ciente de que esta ação será irreverssível e quero mover os pedidos." at bounding box center [568, 374] width 7 height 7
checkbox input "true"
click at [765, 402] on button "Avançar status dos pedidos" at bounding box center [761, 406] width 110 height 22
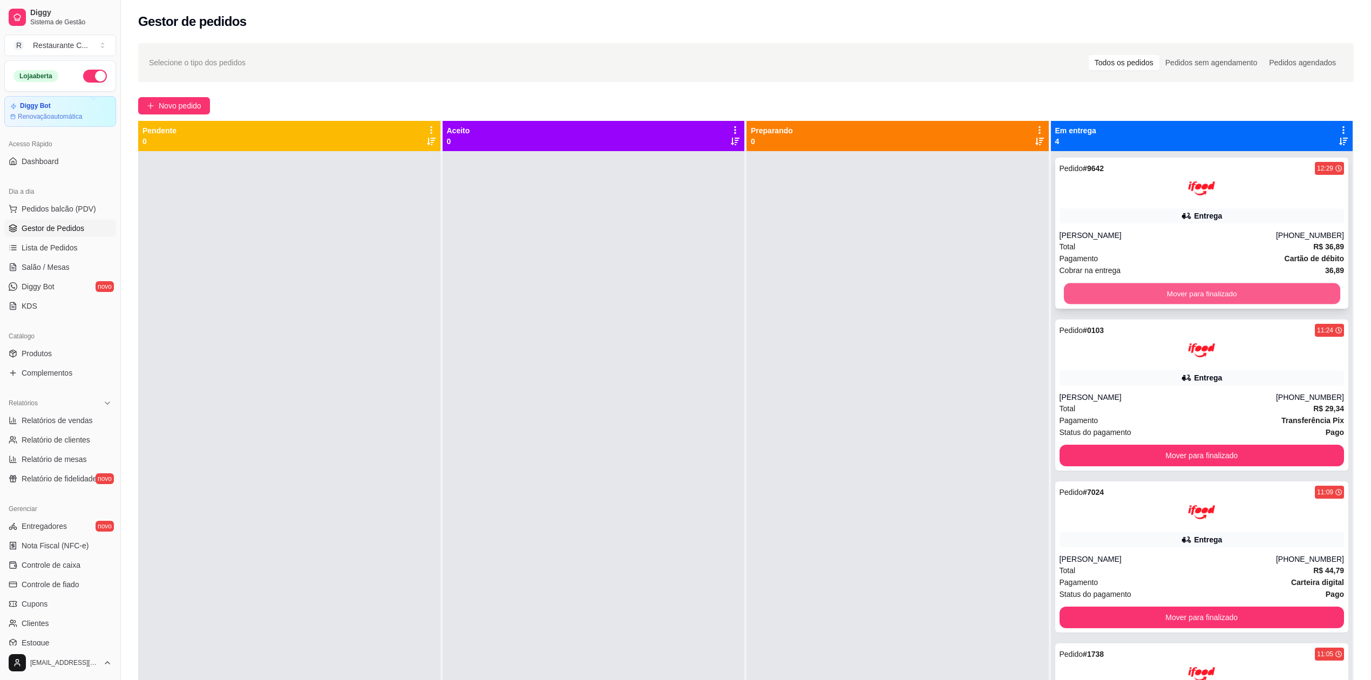
click at [1136, 292] on button "Mover para finalizado" at bounding box center [1201, 293] width 276 height 21
click at [1136, 292] on button "Mover para finalizado" at bounding box center [1201, 294] width 285 height 22
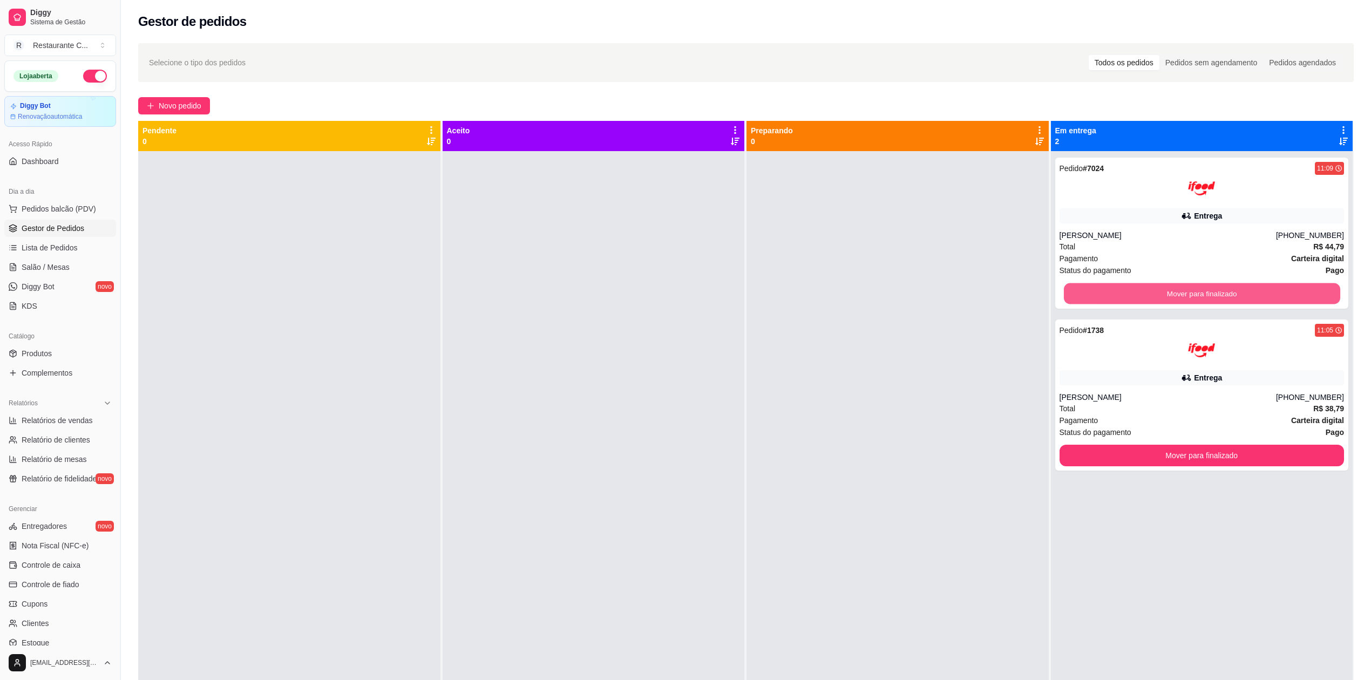
click at [1136, 292] on button "Mover para finalizado" at bounding box center [1201, 293] width 276 height 21
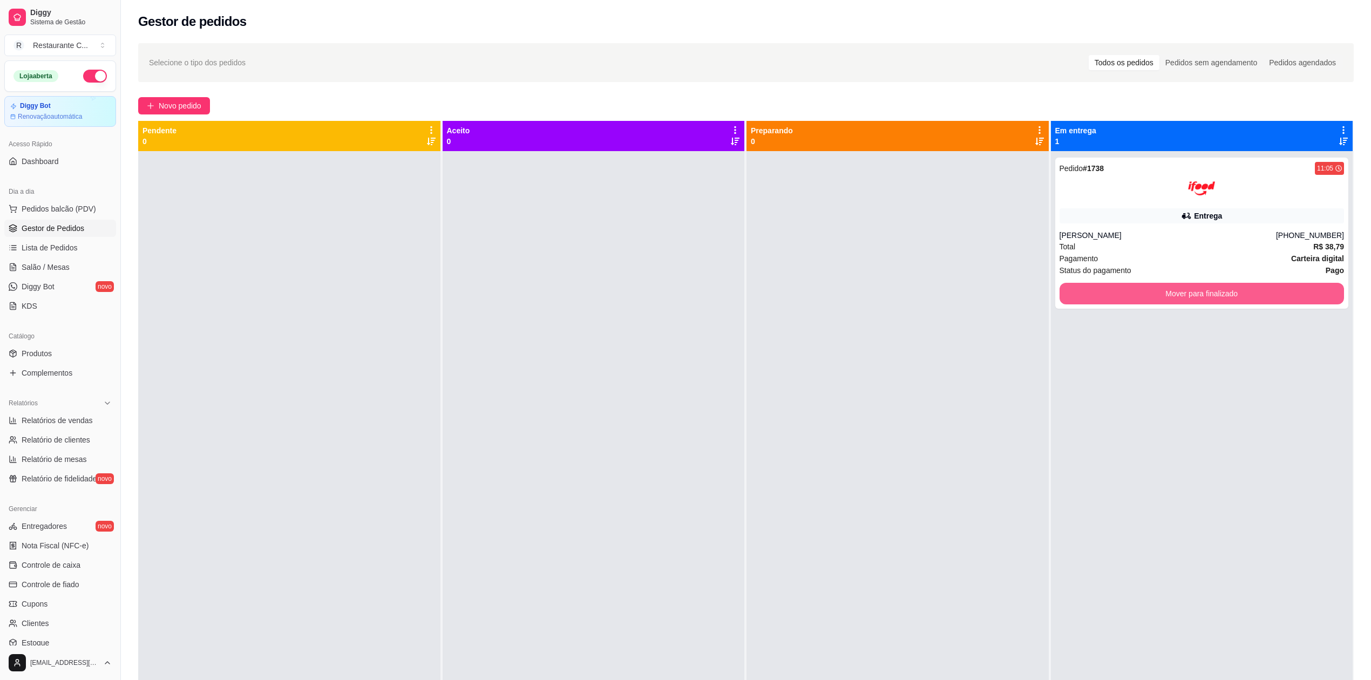
click at [1136, 292] on button "Mover para finalizado" at bounding box center [1201, 294] width 285 height 22
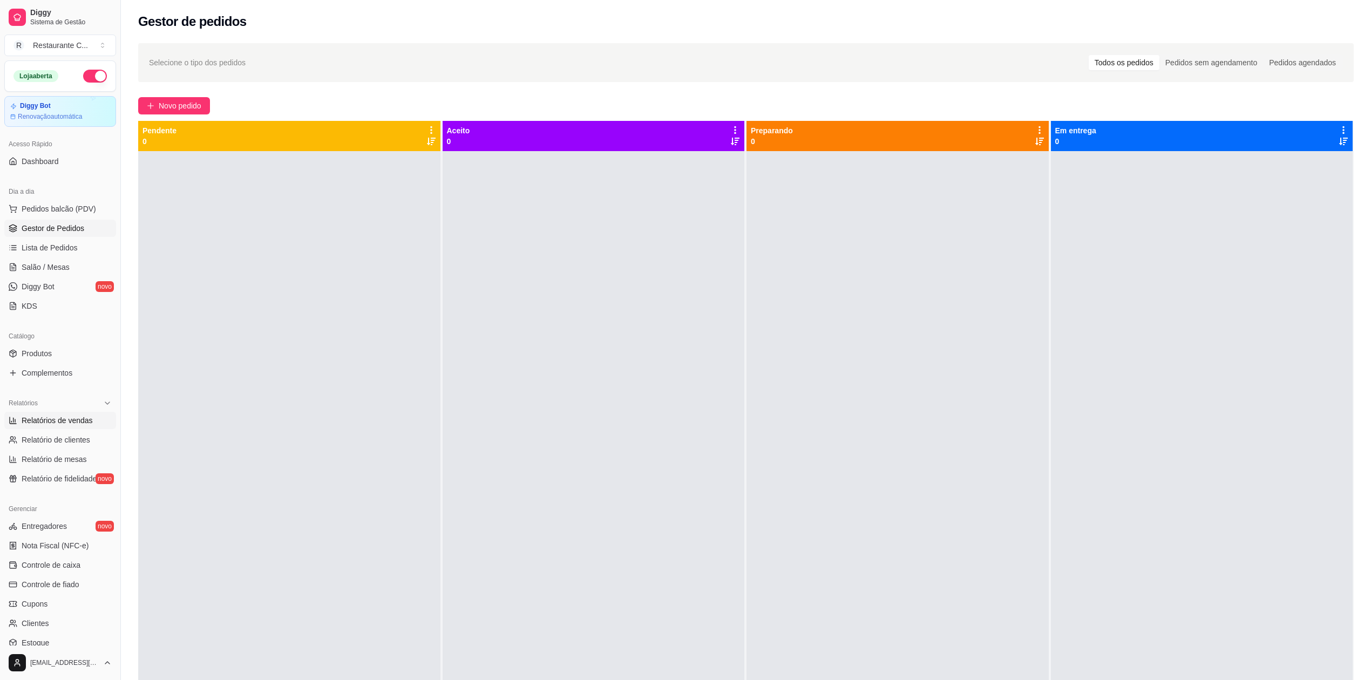
click at [70, 422] on span "Relatórios de vendas" at bounding box center [57, 420] width 71 height 11
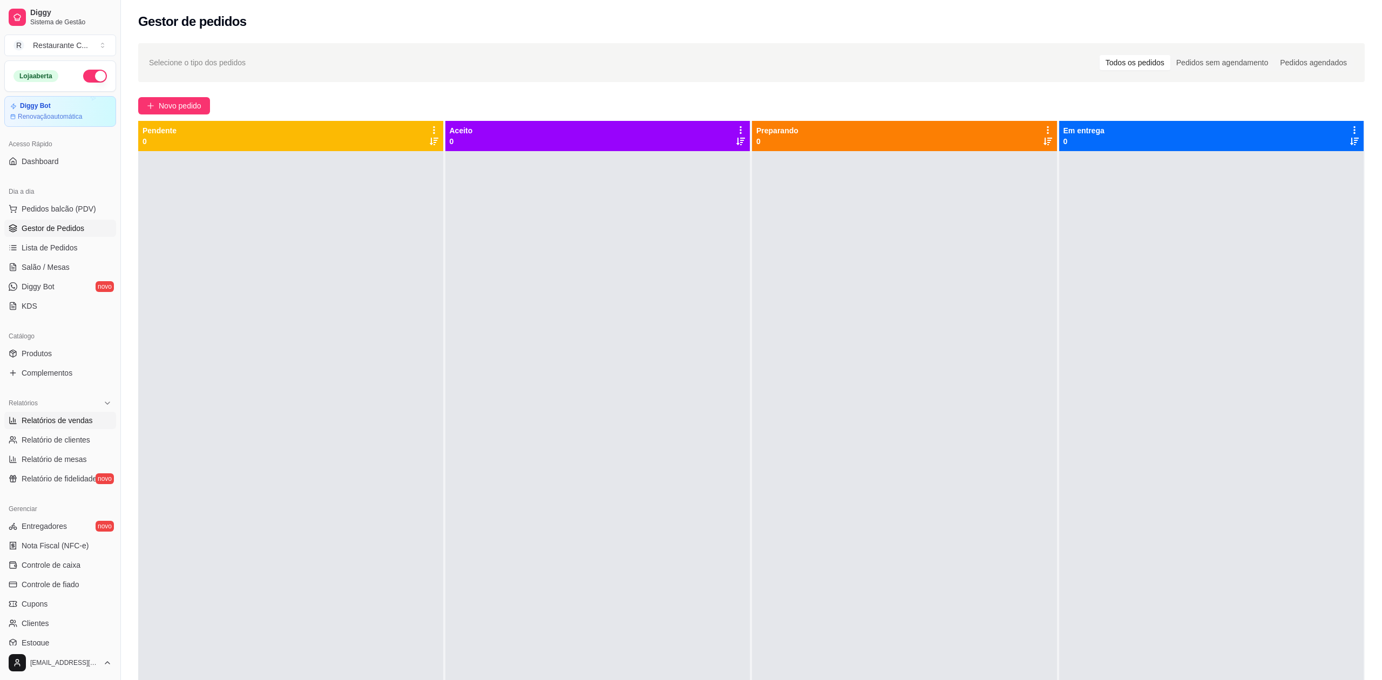
select select "ALL"
select select "0"
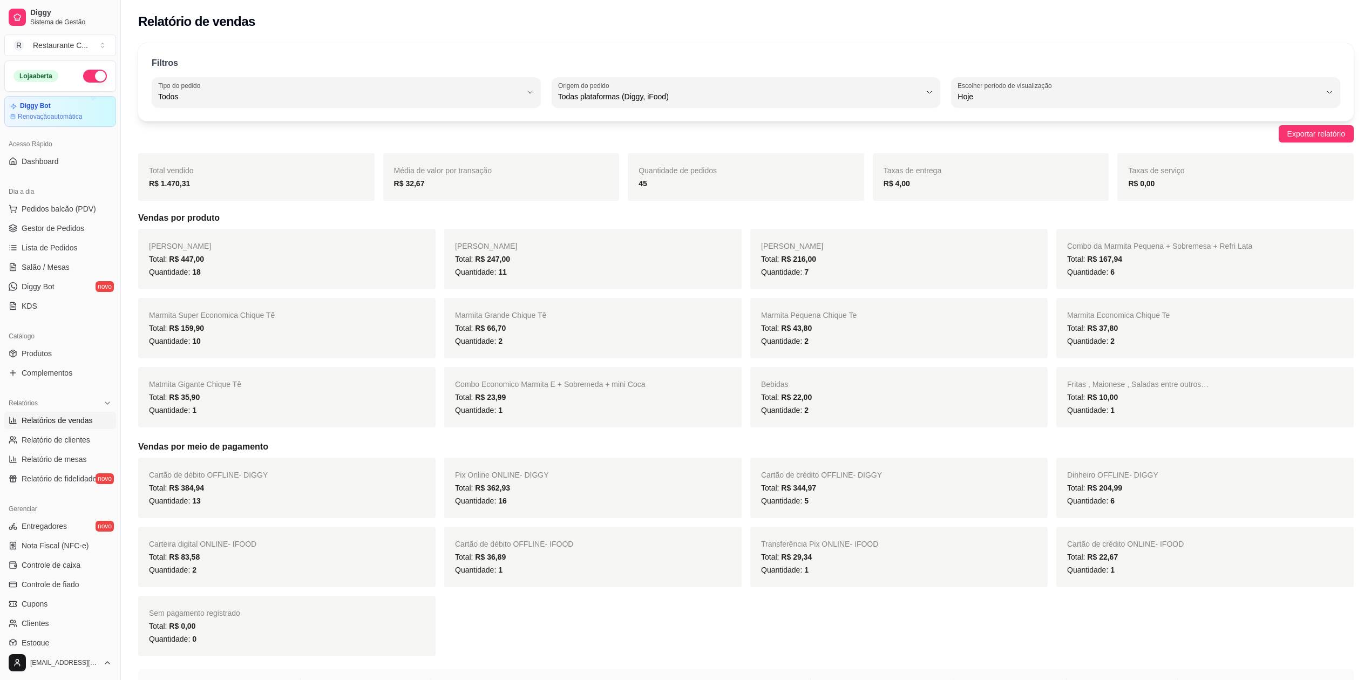
drag, startPoint x: 668, startPoint y: 185, endPoint x: 590, endPoint y: 193, distance: 78.2
click at [620, 185] on div "Total vendido R$ 1.470,31 Média de valor por transação R$ 32,67 Quantidade de p…" at bounding box center [745, 176] width 1215 height 47
click at [208, 167] on div "Total vendido R$ 1.470,31" at bounding box center [256, 176] width 236 height 47
click at [213, 176] on div "Total vendido R$ 1.470,31" at bounding box center [256, 176] width 236 height 47
click at [66, 226] on span "Gestor de Pedidos" at bounding box center [53, 228] width 63 height 11
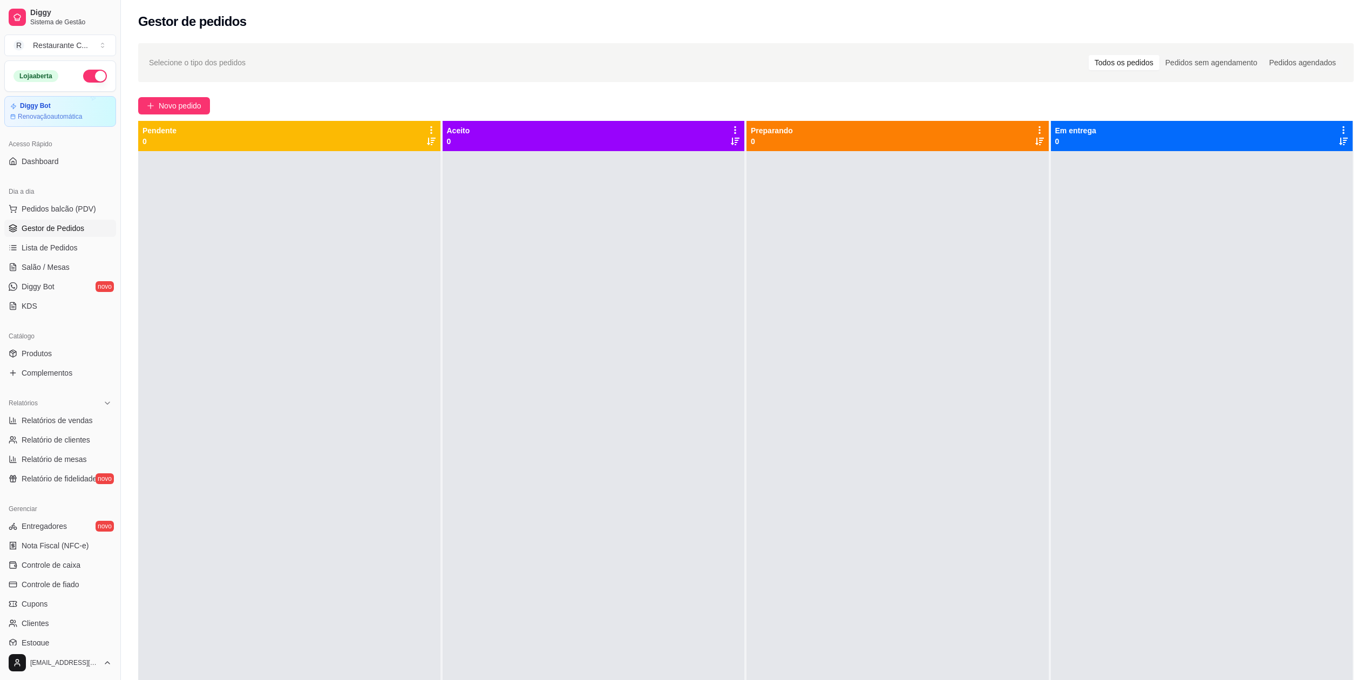
click at [411, 249] on div at bounding box center [289, 491] width 302 height 680
click at [344, 288] on div at bounding box center [289, 491] width 302 height 680
click at [33, 223] on span "Gestor de Pedidos" at bounding box center [53, 228] width 63 height 11
click at [59, 438] on span "Relatório de clientes" at bounding box center [56, 439] width 69 height 11
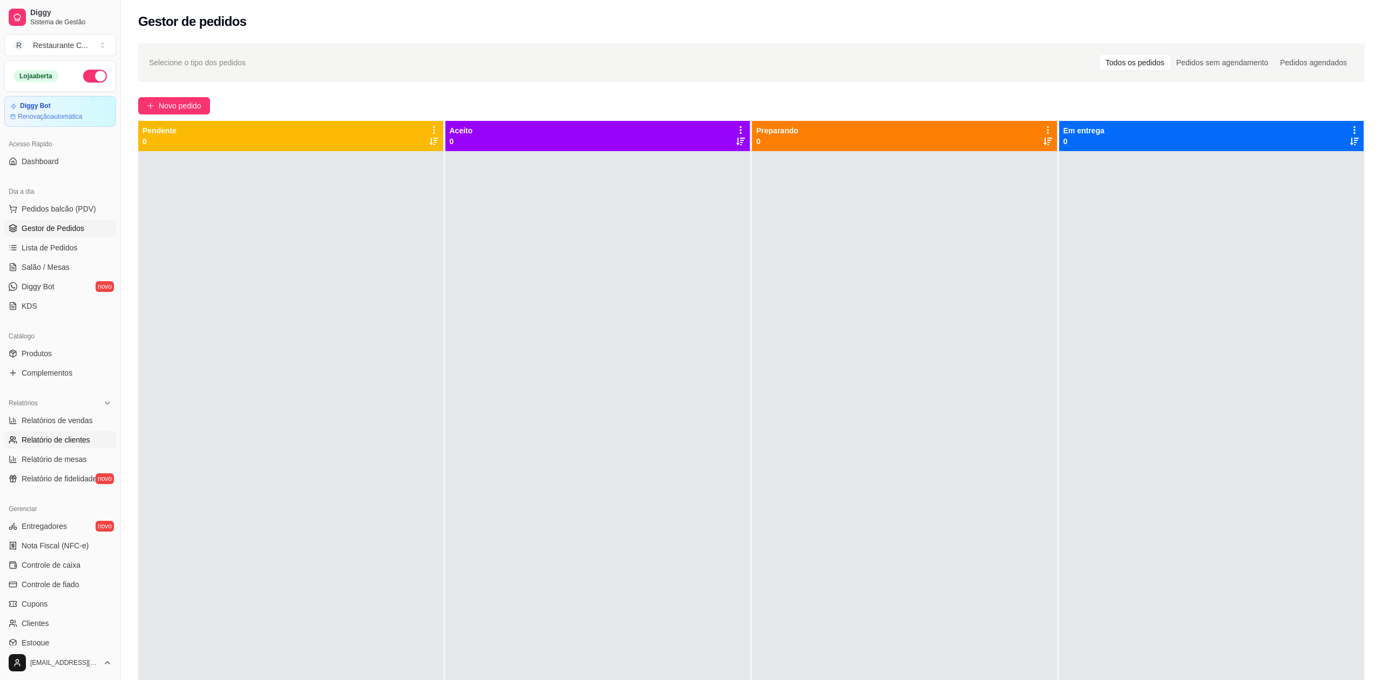
select select "30"
select select "HIGHEST_TOTAL_SPENT_WITH_ORDERS"
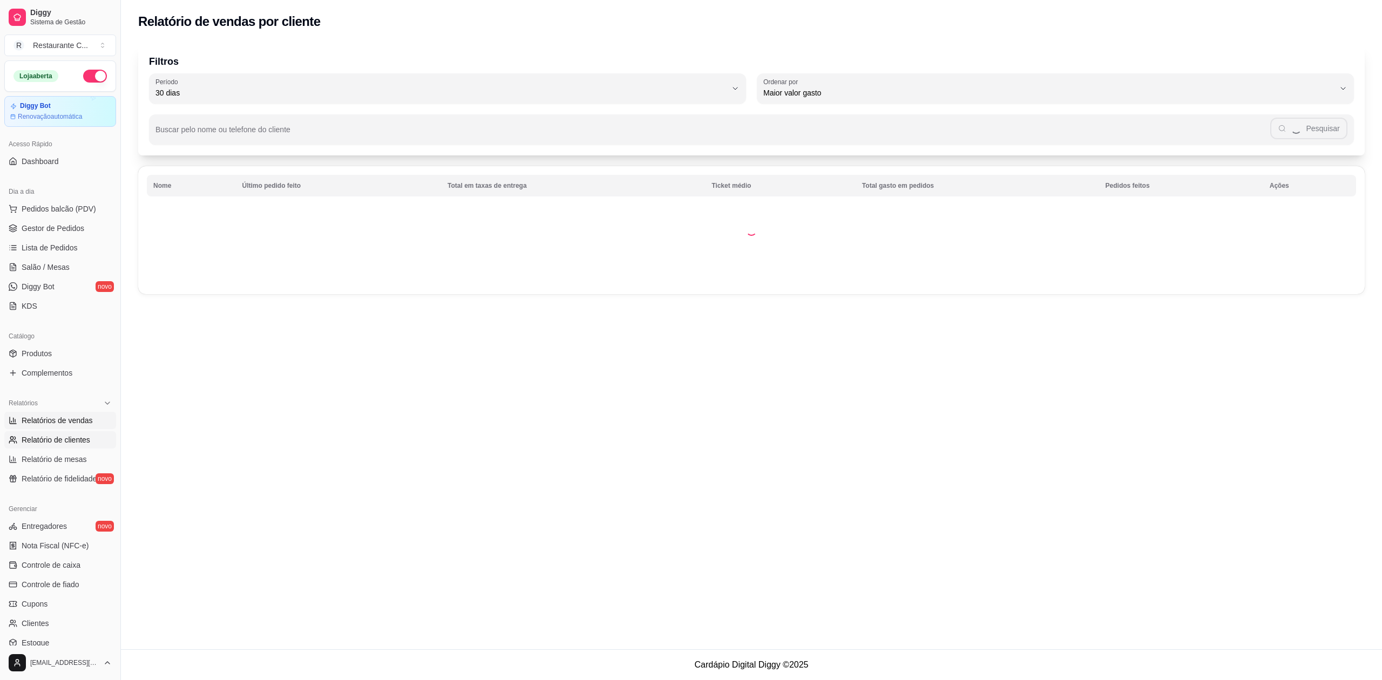
click at [73, 424] on span "Relatórios de vendas" at bounding box center [57, 420] width 71 height 11
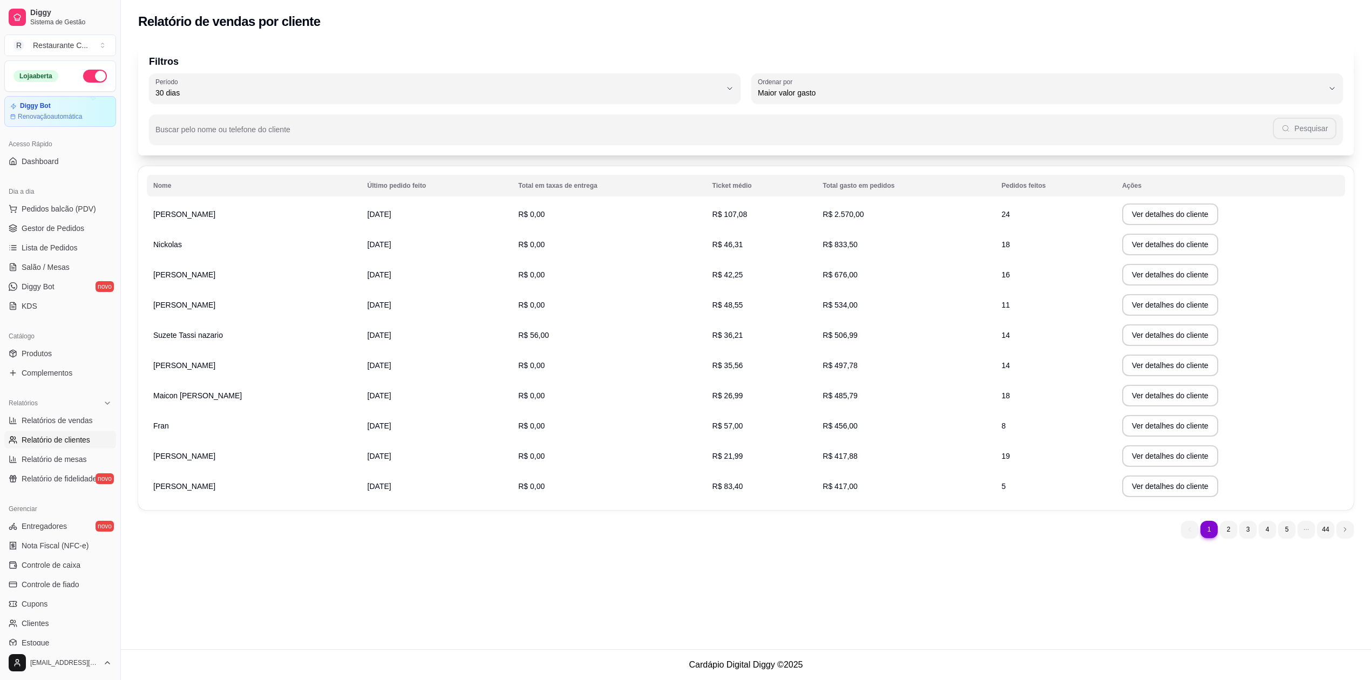
select select "ALL"
select select "0"
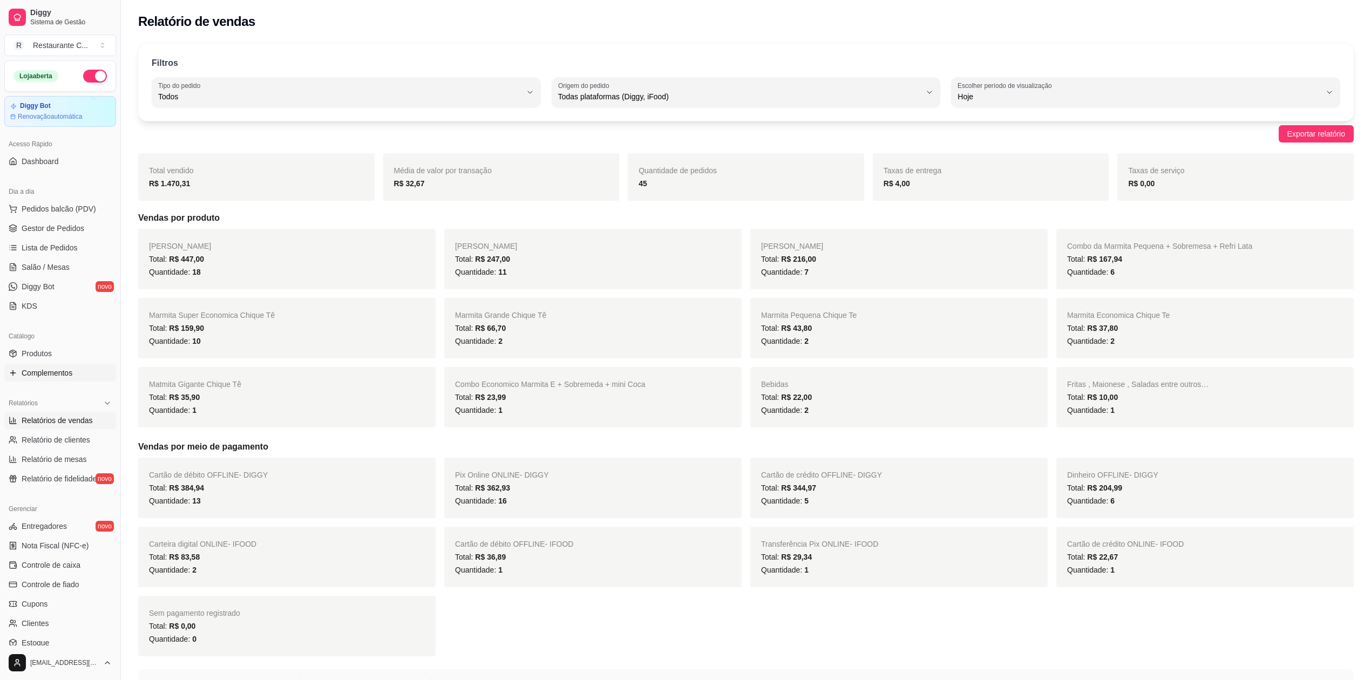
click at [55, 378] on span "Complementos" at bounding box center [47, 373] width 51 height 11
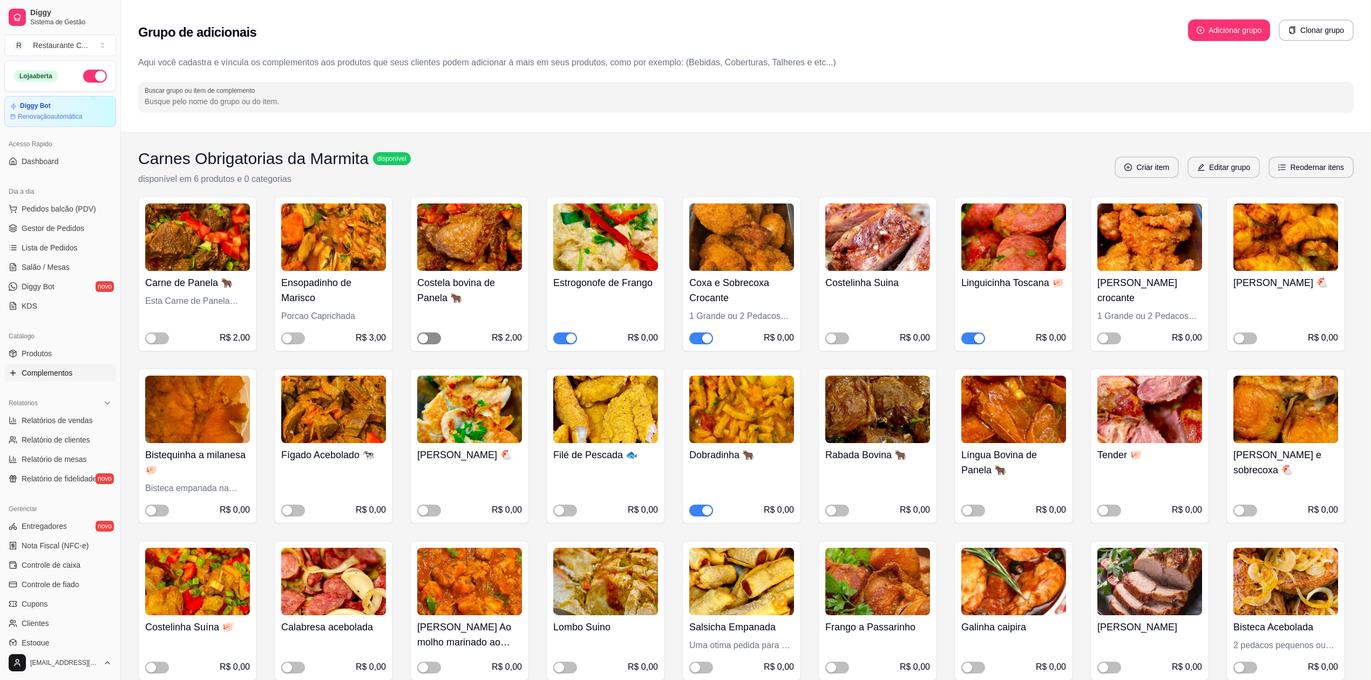
click at [426, 335] on div "button" at bounding box center [423, 339] width 10 height 10
click at [49, 223] on span "Gestor de Pedidos" at bounding box center [53, 228] width 63 height 11
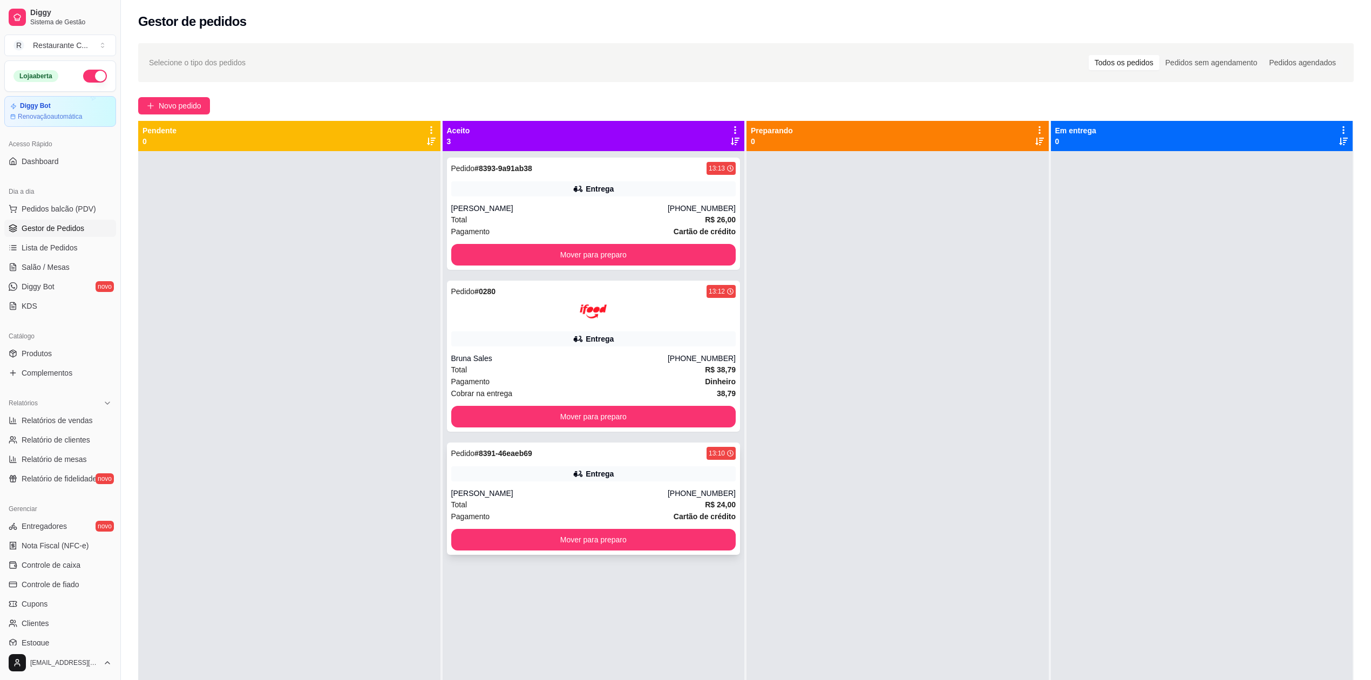
click at [542, 473] on div "Entrega" at bounding box center [593, 473] width 285 height 15
click at [527, 348] on div "Pedido # 0280 13:12 Entrega Bruna Sales [PHONE_NUMBER] Total R$ 38,79 Pagamento…" at bounding box center [594, 356] width 294 height 151
click at [584, 215] on div "Total R$ 26,00" at bounding box center [593, 220] width 285 height 12
click at [58, 377] on span "Complementos" at bounding box center [47, 373] width 51 height 11
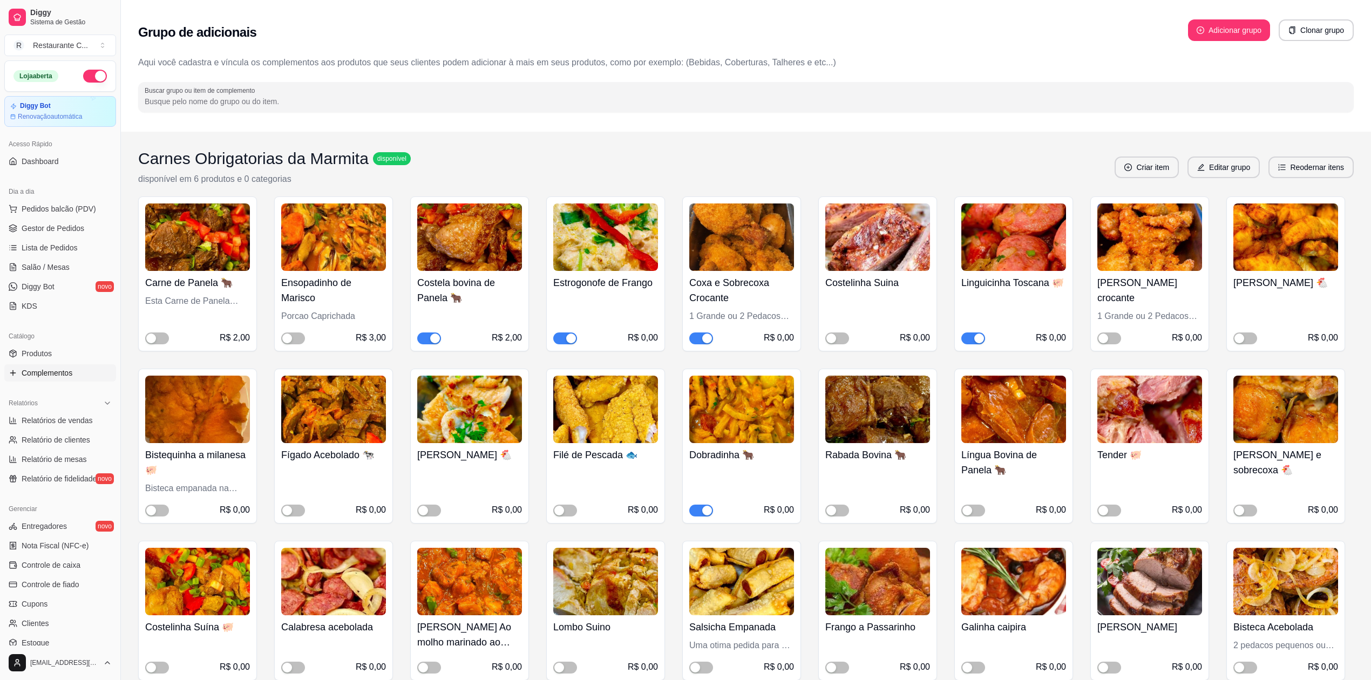
click at [432, 337] on div "button" at bounding box center [435, 339] width 10 height 10
click at [67, 227] on span "Gestor de Pedidos" at bounding box center [53, 228] width 63 height 11
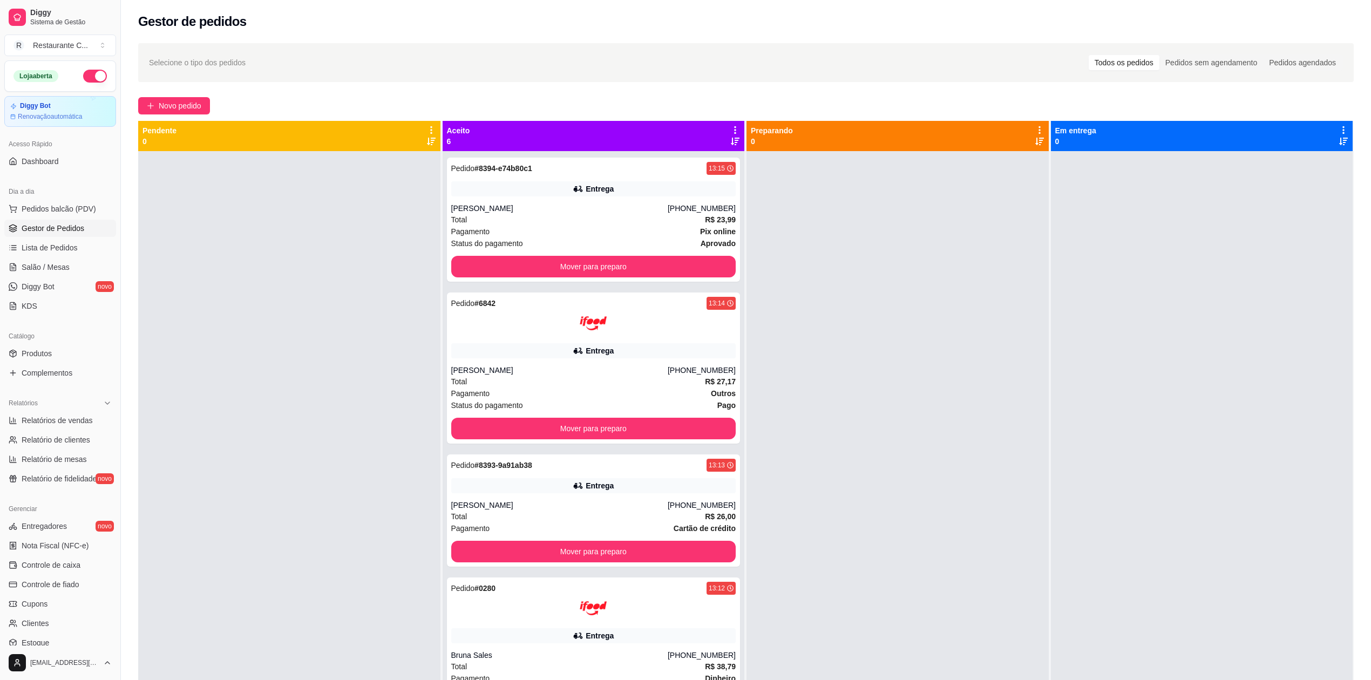
click at [70, 226] on span "Gestor de Pedidos" at bounding box center [53, 228] width 63 height 11
click at [56, 369] on span "Complementos" at bounding box center [47, 373] width 51 height 11
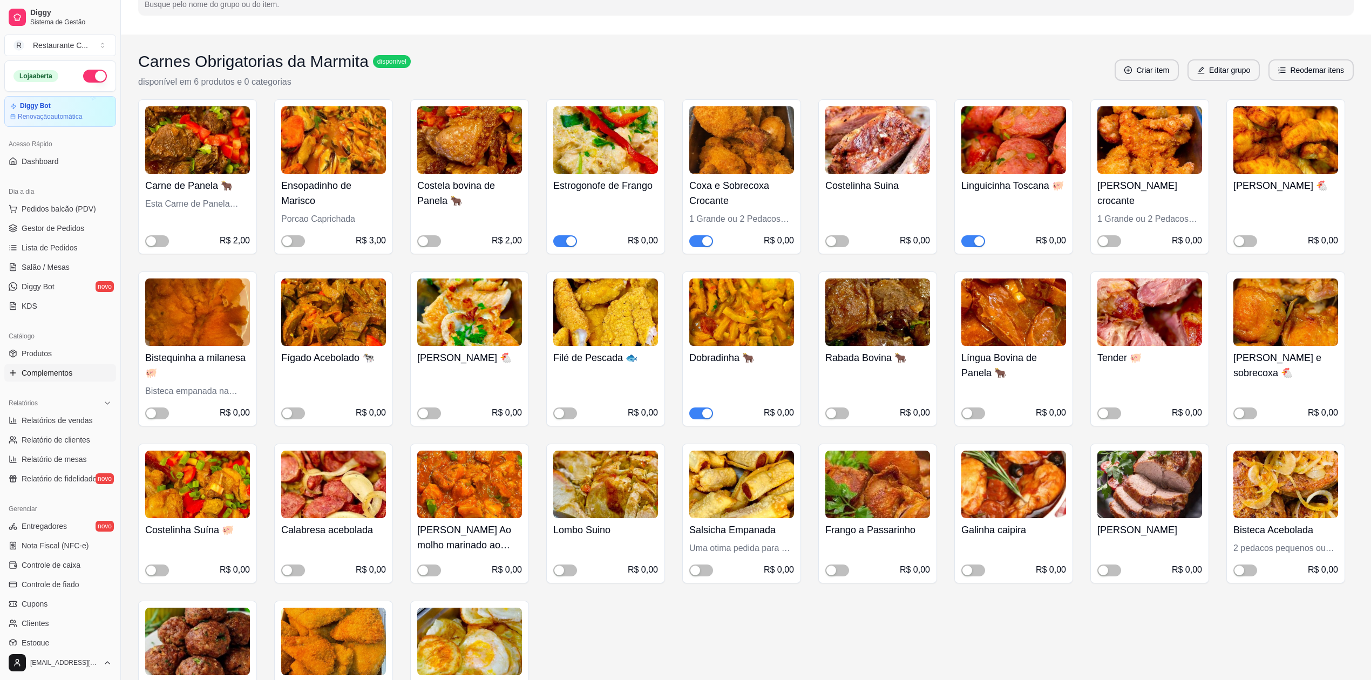
scroll to position [72, 0]
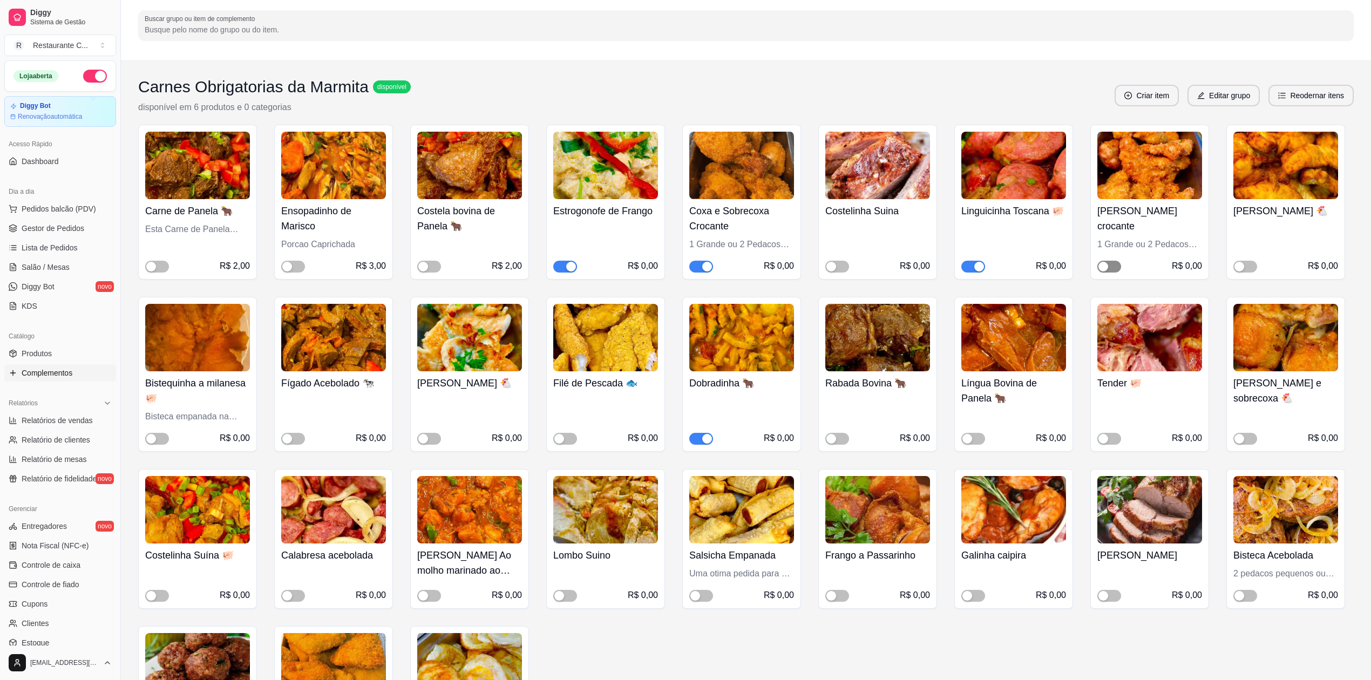
click at [1112, 268] on span "button" at bounding box center [1109, 267] width 24 height 12
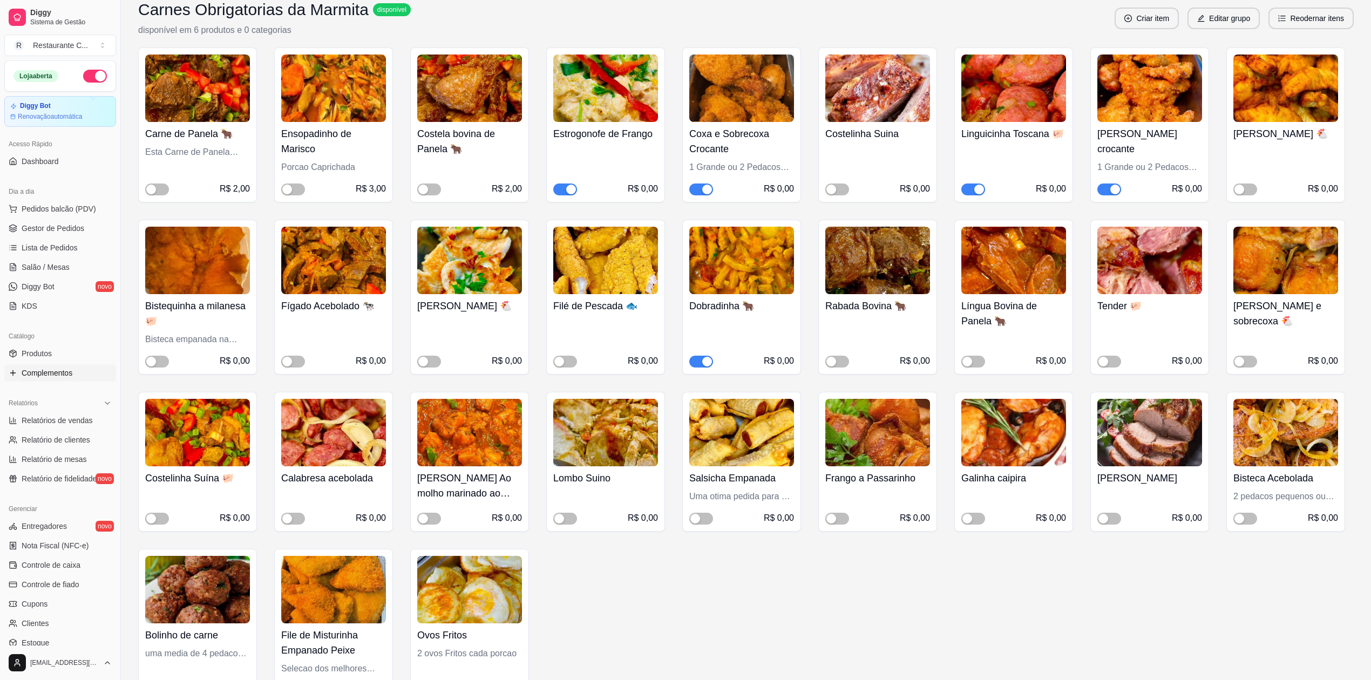
scroll to position [0, 0]
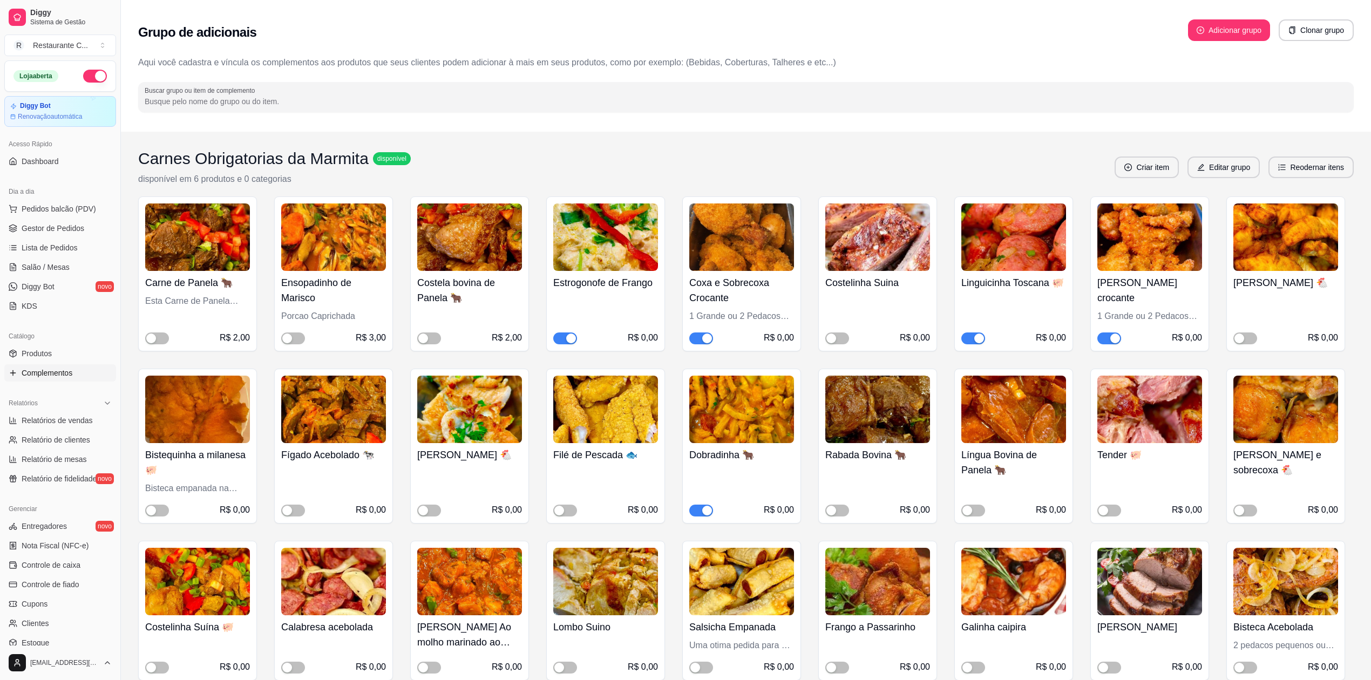
click at [705, 334] on div "button" at bounding box center [707, 339] width 10 height 10
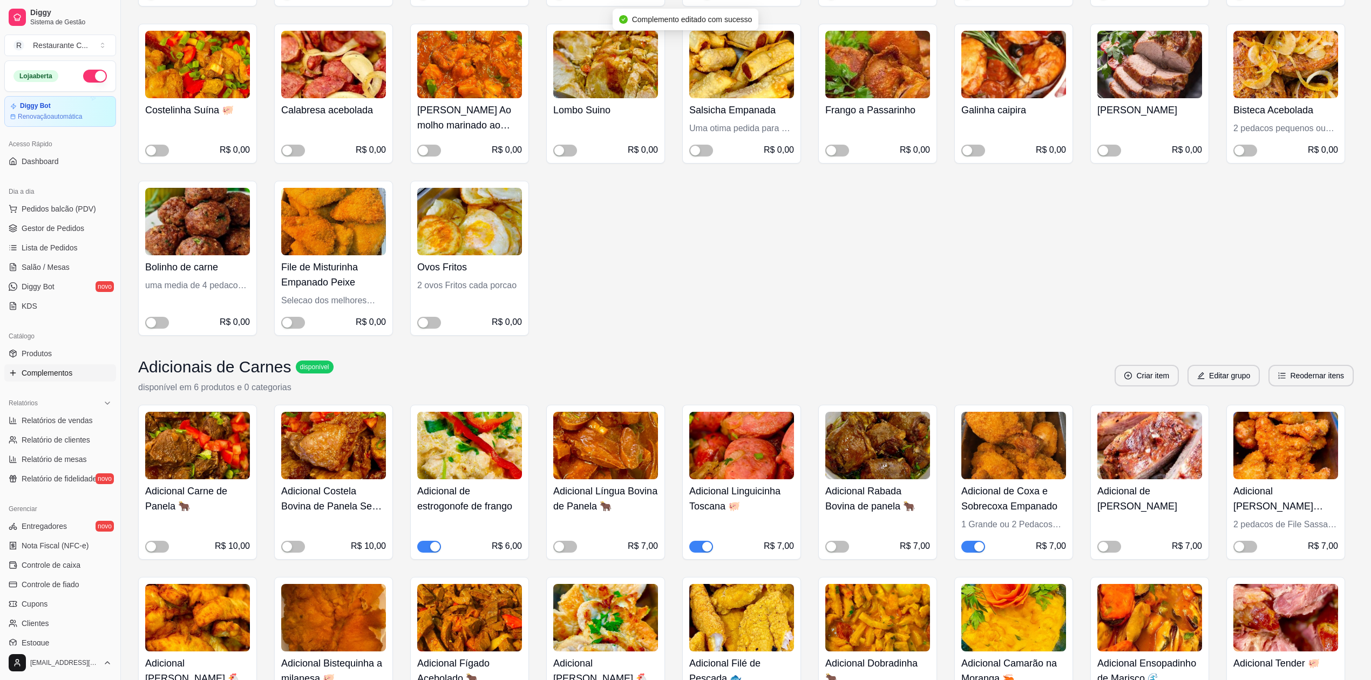
scroll to position [648, 0]
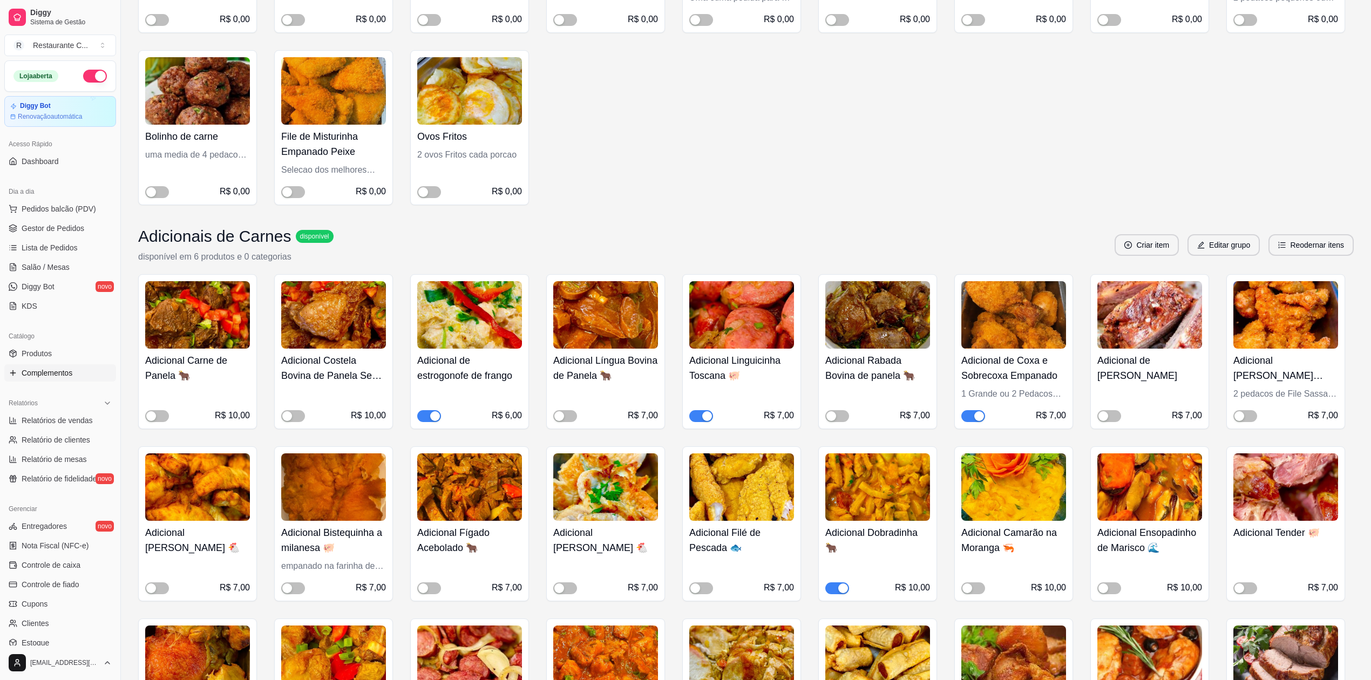
click at [974, 415] on button "button" at bounding box center [973, 416] width 24 height 12
click at [1241, 417] on div "button" at bounding box center [1239, 416] width 10 height 10
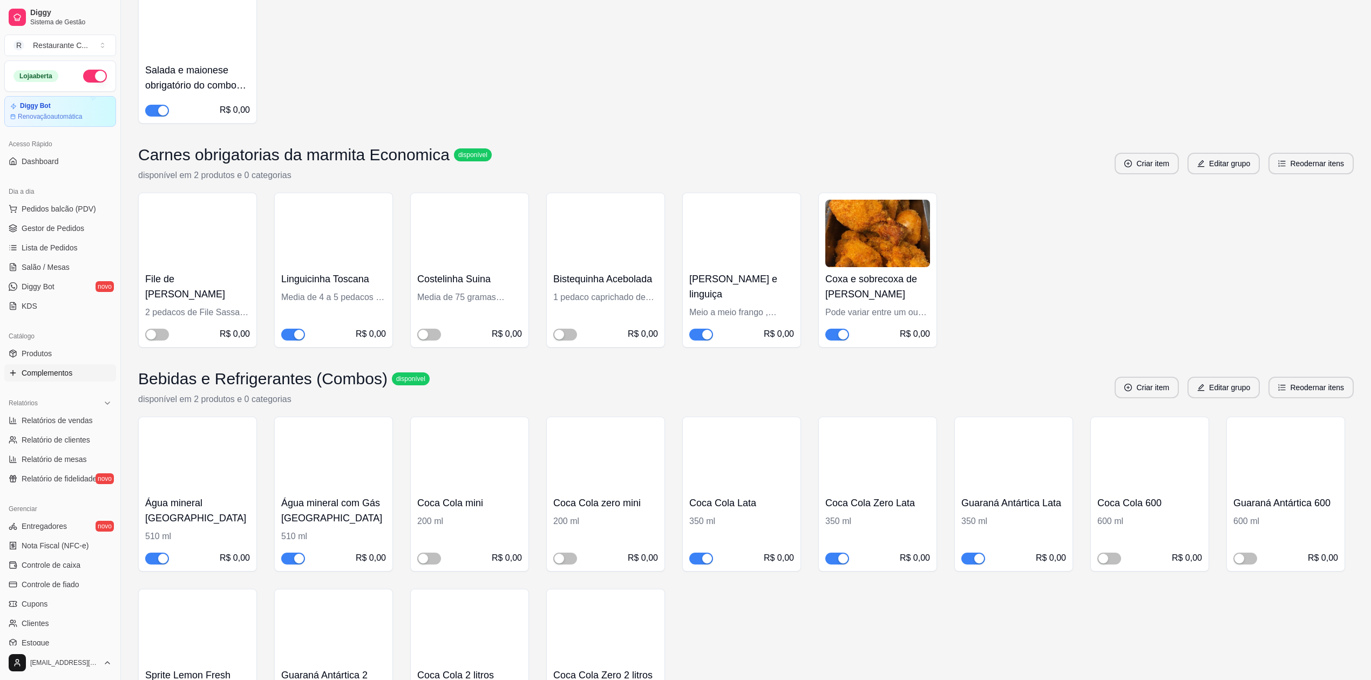
scroll to position [3343, 0]
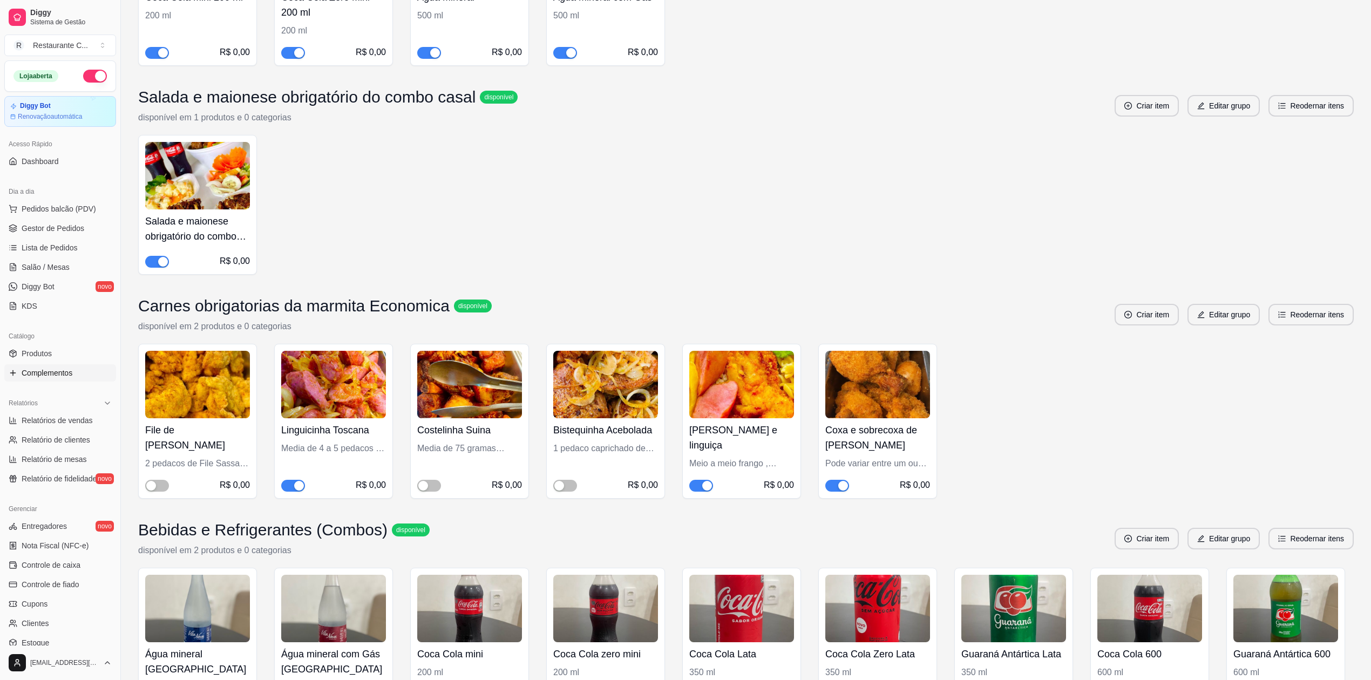
click at [707, 488] on div "button" at bounding box center [707, 486] width 10 height 10
click at [840, 491] on div "button" at bounding box center [843, 486] width 10 height 10
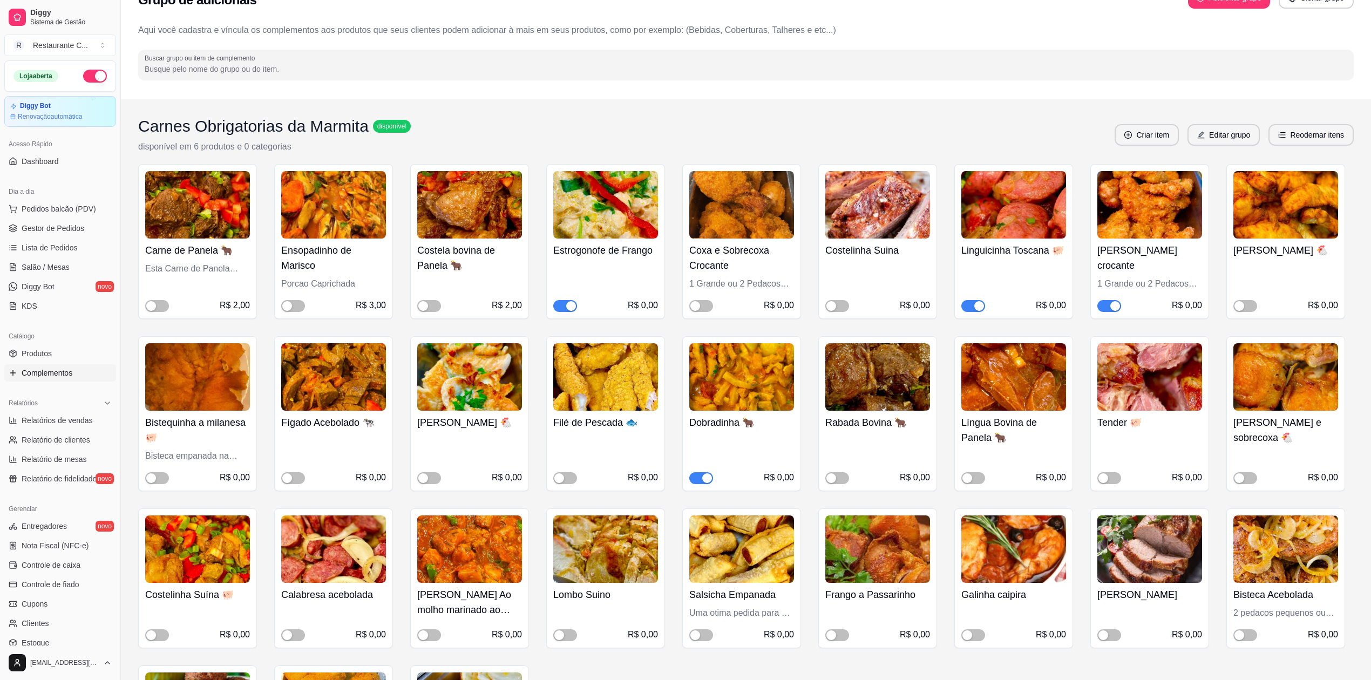
scroll to position [0, 0]
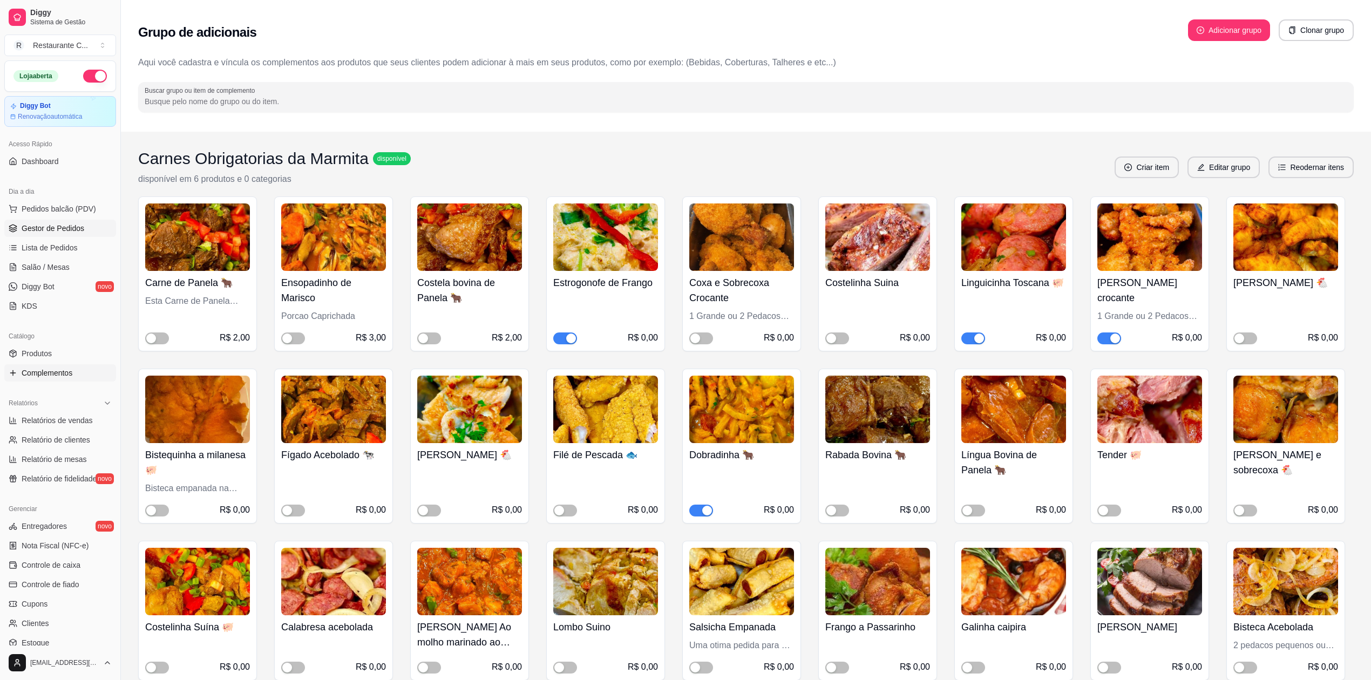
click at [46, 233] on span "Gestor de Pedidos" at bounding box center [53, 228] width 63 height 11
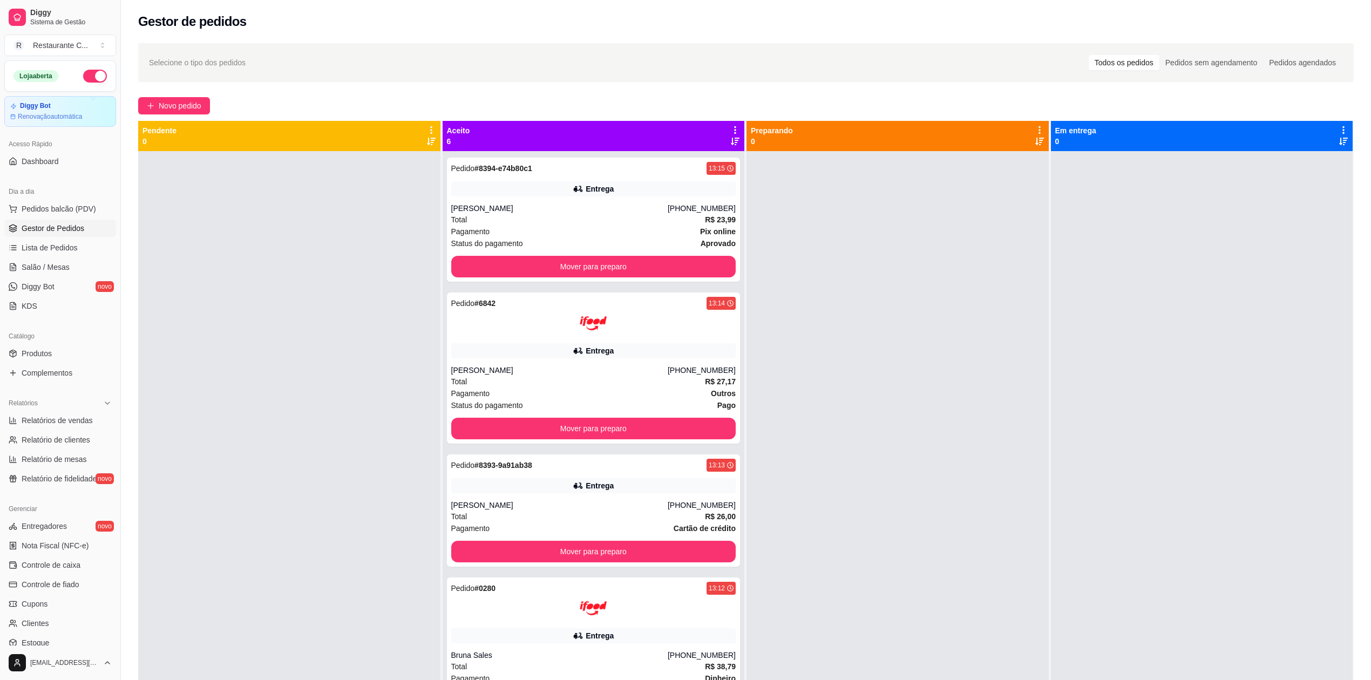
click at [731, 132] on icon at bounding box center [735, 130] width 10 height 10
click at [709, 166] on span "Com essa opção você tem a opção de mover todos os pedidos que estão em uma etap…" at bounding box center [647, 170] width 160 height 26
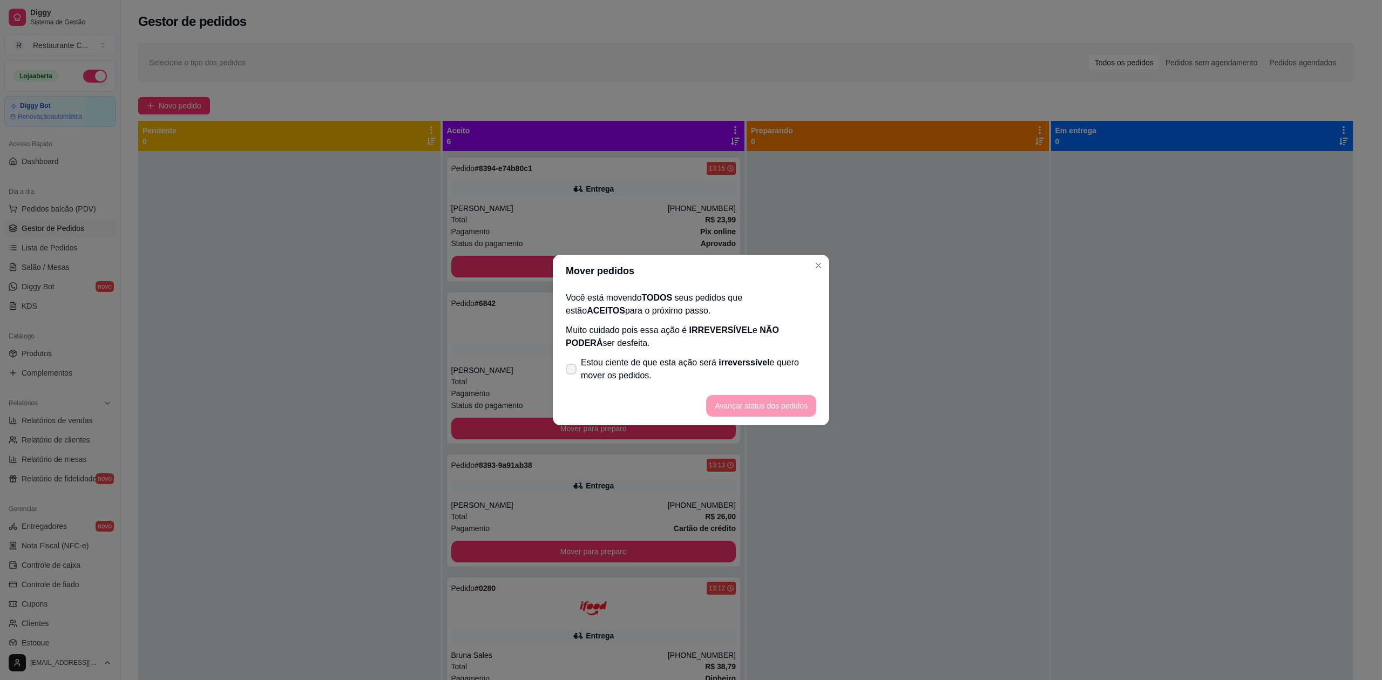
click at [630, 381] on span "Estou ciente de que esta ação será irreverssível e quero mover os pedidos." at bounding box center [698, 369] width 235 height 26
click at [572, 378] on input "Estou ciente de que esta ação será irreverssível e quero mover os pedidos." at bounding box center [568, 374] width 7 height 7
checkbox input "true"
click at [771, 409] on button "Avançar status dos pedidos" at bounding box center [761, 406] width 110 height 22
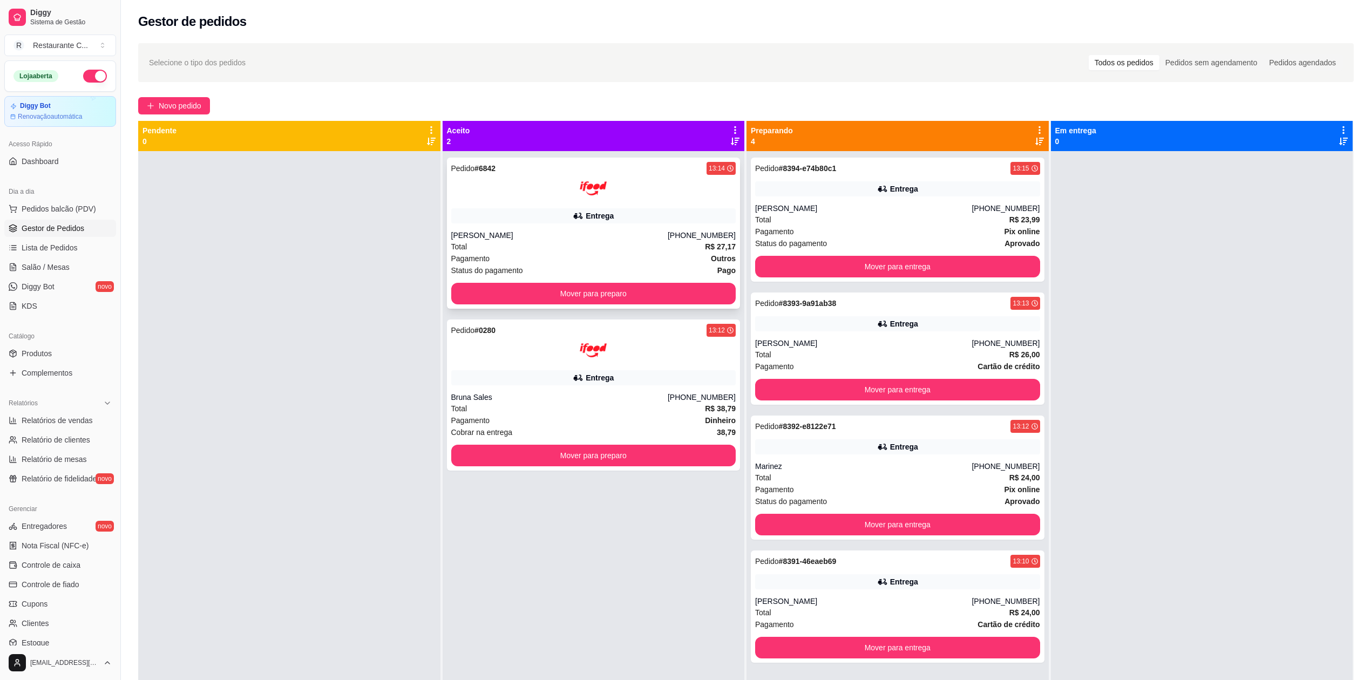
click at [570, 246] on div "Total R$ 27,17" at bounding box center [593, 247] width 285 height 12
click at [547, 382] on div "Entrega" at bounding box center [593, 377] width 285 height 15
click at [542, 453] on button "Mover para preparo" at bounding box center [593, 456] width 285 height 22
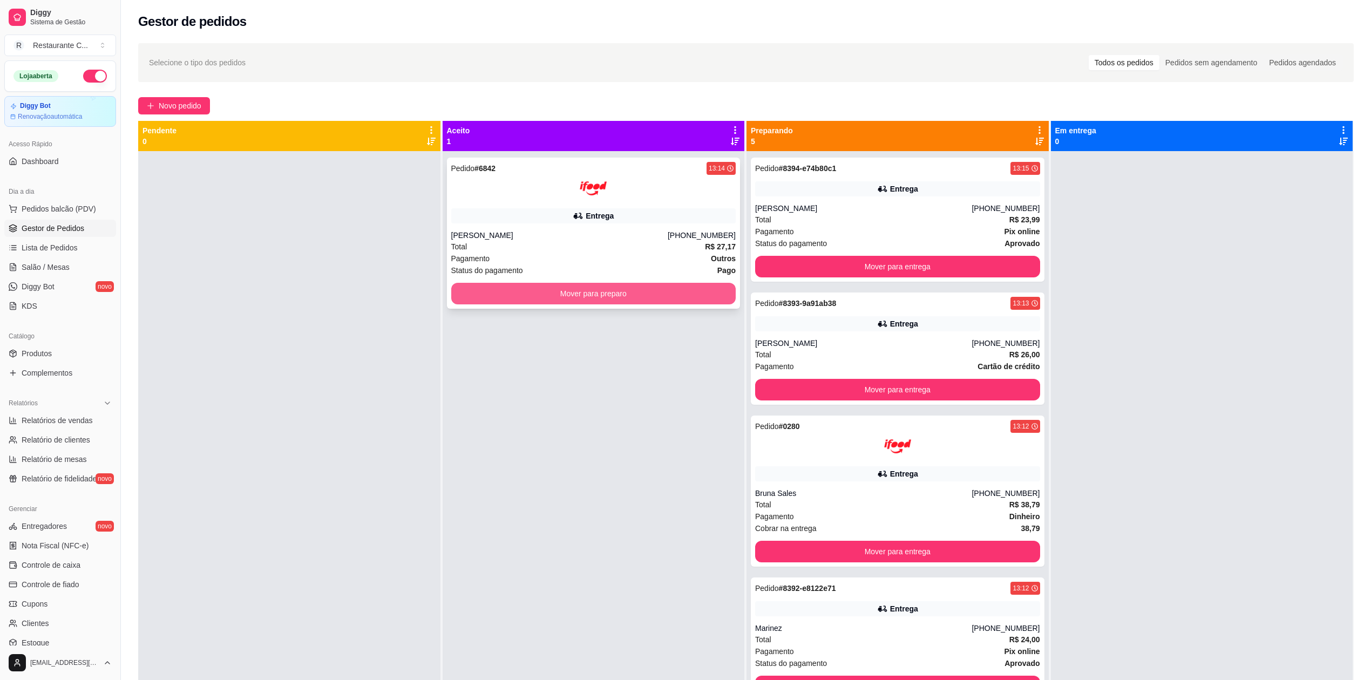
click at [596, 301] on button "Mover para preparo" at bounding box center [593, 294] width 285 height 22
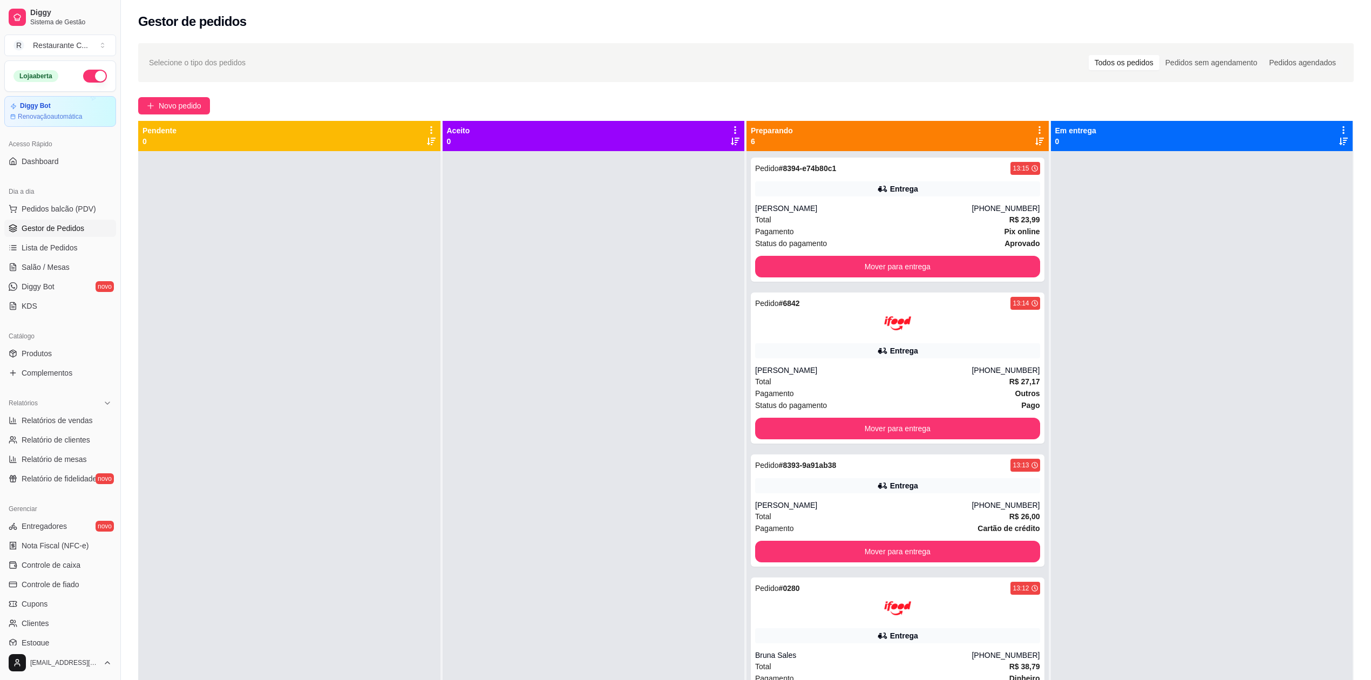
click at [1035, 126] on icon at bounding box center [1040, 130] width 10 height 10
click at [979, 157] on span "Com essa opção você tem a opção de mover todos os pedidos que estão em uma etap…" at bounding box center [965, 163] width 128 height 21
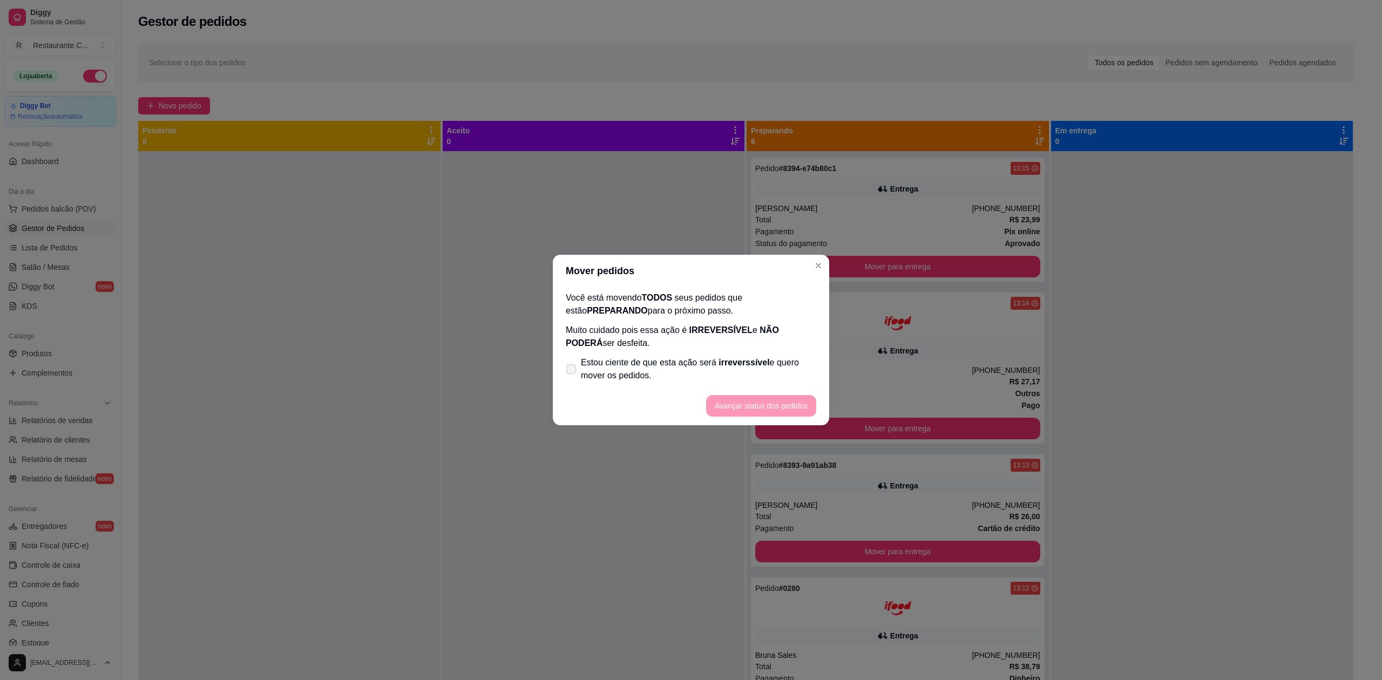
click at [666, 361] on span "Estou ciente de que esta ação será irreverssível e quero mover os pedidos." at bounding box center [698, 369] width 235 height 26
click at [572, 371] on input "Estou ciente de que esta ação será irreverssível e quero mover os pedidos." at bounding box center [568, 374] width 7 height 7
checkbox input "true"
click at [785, 410] on button "Avançar status dos pedidos" at bounding box center [761, 406] width 107 height 21
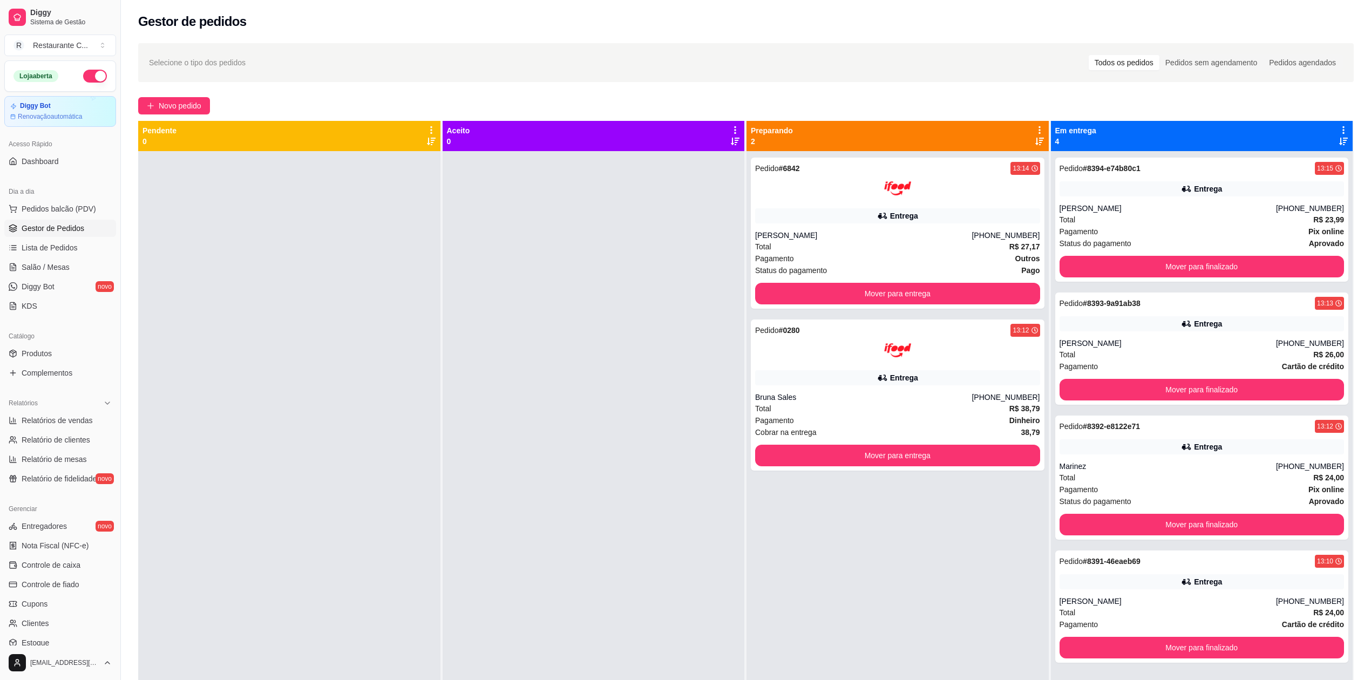
click at [1330, 122] on div "Em entrega 4" at bounding box center [1202, 136] width 302 height 30
click at [1339, 126] on icon at bounding box center [1344, 130] width 10 height 10
click at [1292, 155] on div "Mover pedidos de etapa Com essa opção você tem a opção de mover todos os pedido…" at bounding box center [1249, 164] width 160 height 37
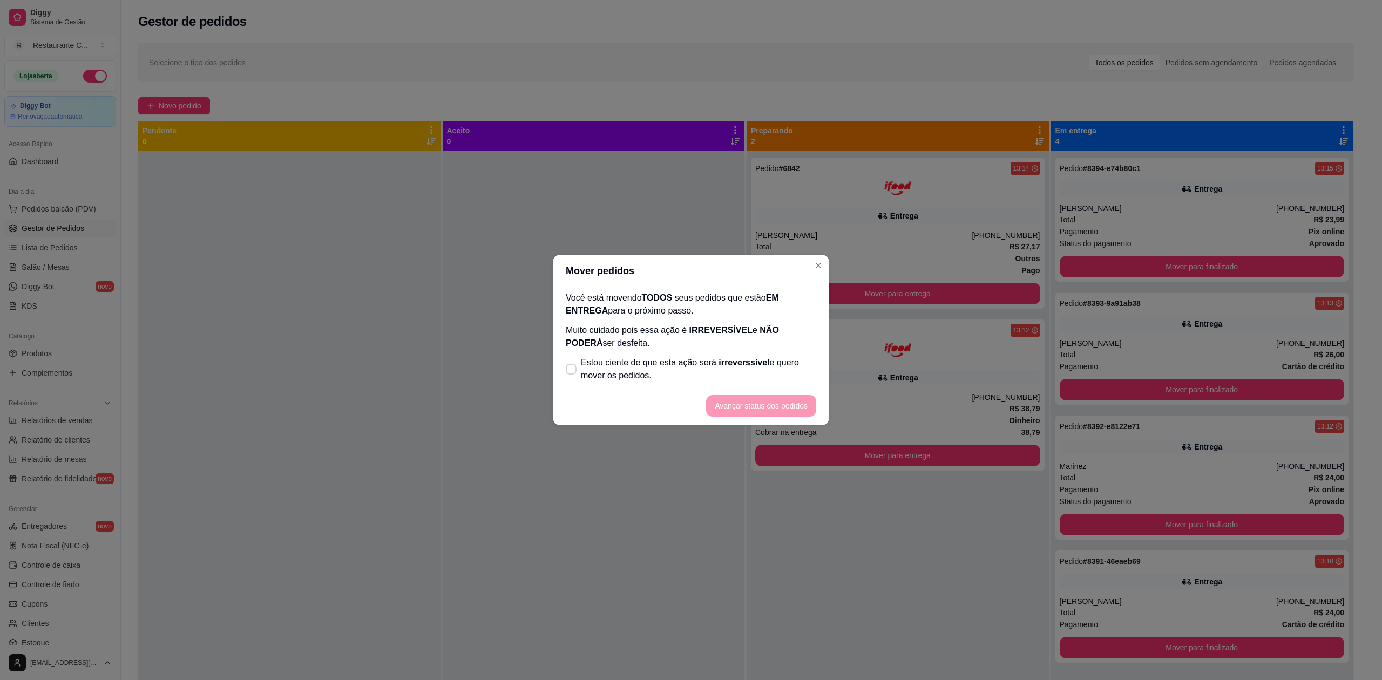
click at [650, 392] on footer "Avançar status dos pedidos" at bounding box center [691, 405] width 276 height 39
click at [590, 357] on label "Estou ciente de que esta ação será irreverssível e quero mover os pedidos." at bounding box center [690, 369] width 259 height 35
click at [572, 371] on input "Estou ciente de que esta ação será irreverssível e quero mover os pedidos." at bounding box center [568, 374] width 7 height 7
checkbox input "true"
click at [733, 406] on button "Avançar status dos pedidos" at bounding box center [761, 406] width 110 height 22
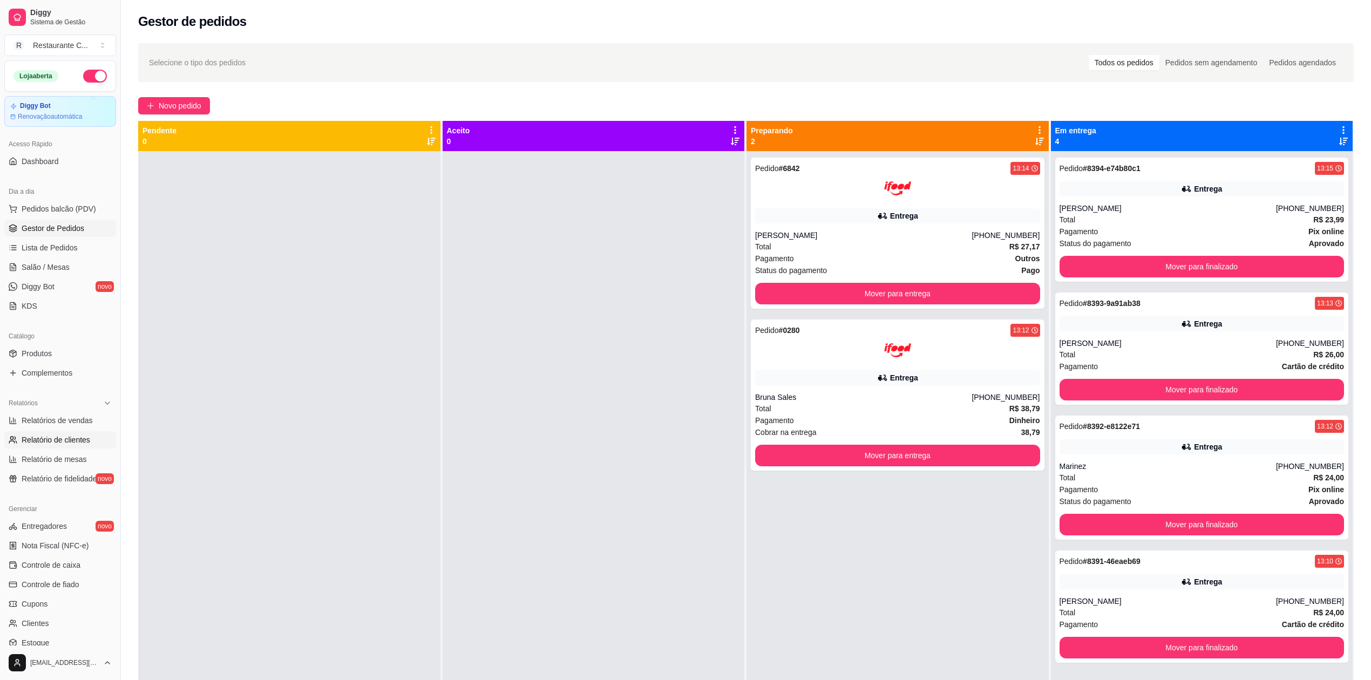
click at [70, 439] on span "Relatório de clientes" at bounding box center [56, 439] width 69 height 11
select select "30"
select select "HIGHEST_TOTAL_SPENT_WITH_ORDERS"
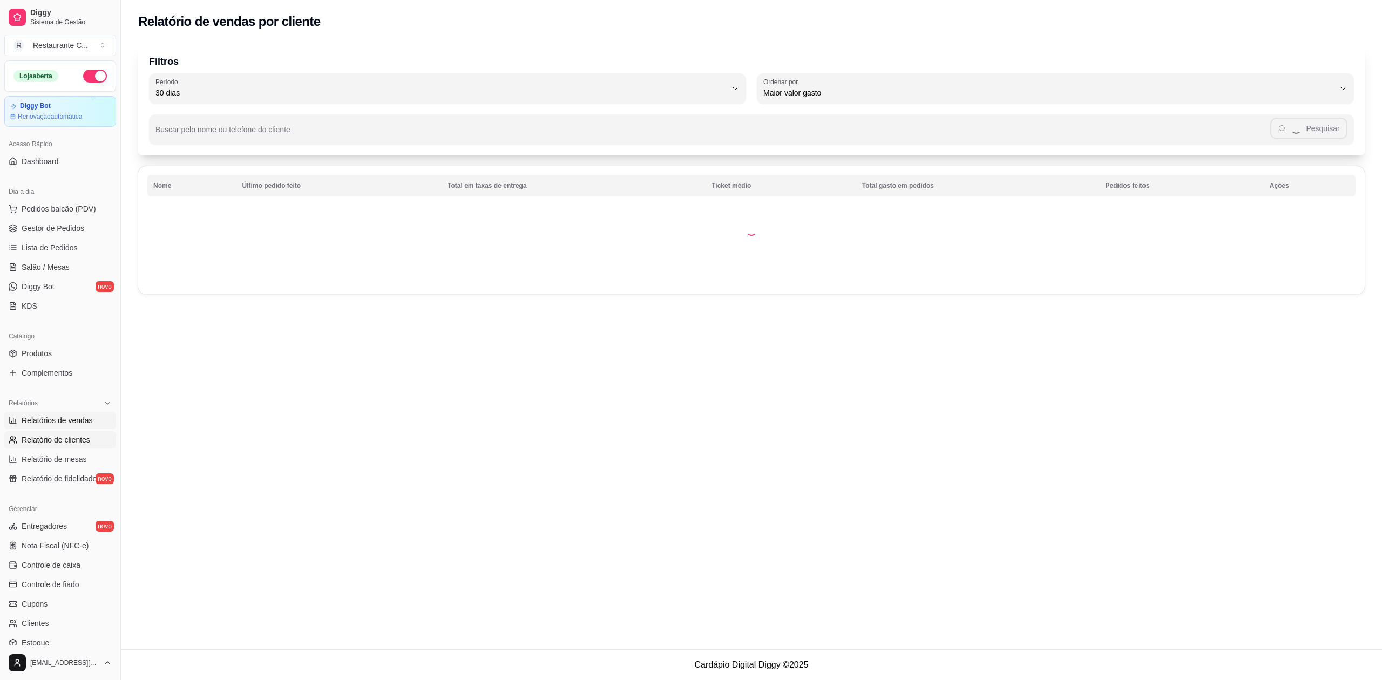
click at [70, 424] on span "Relatórios de vendas" at bounding box center [57, 420] width 71 height 11
select select "ALL"
select select "0"
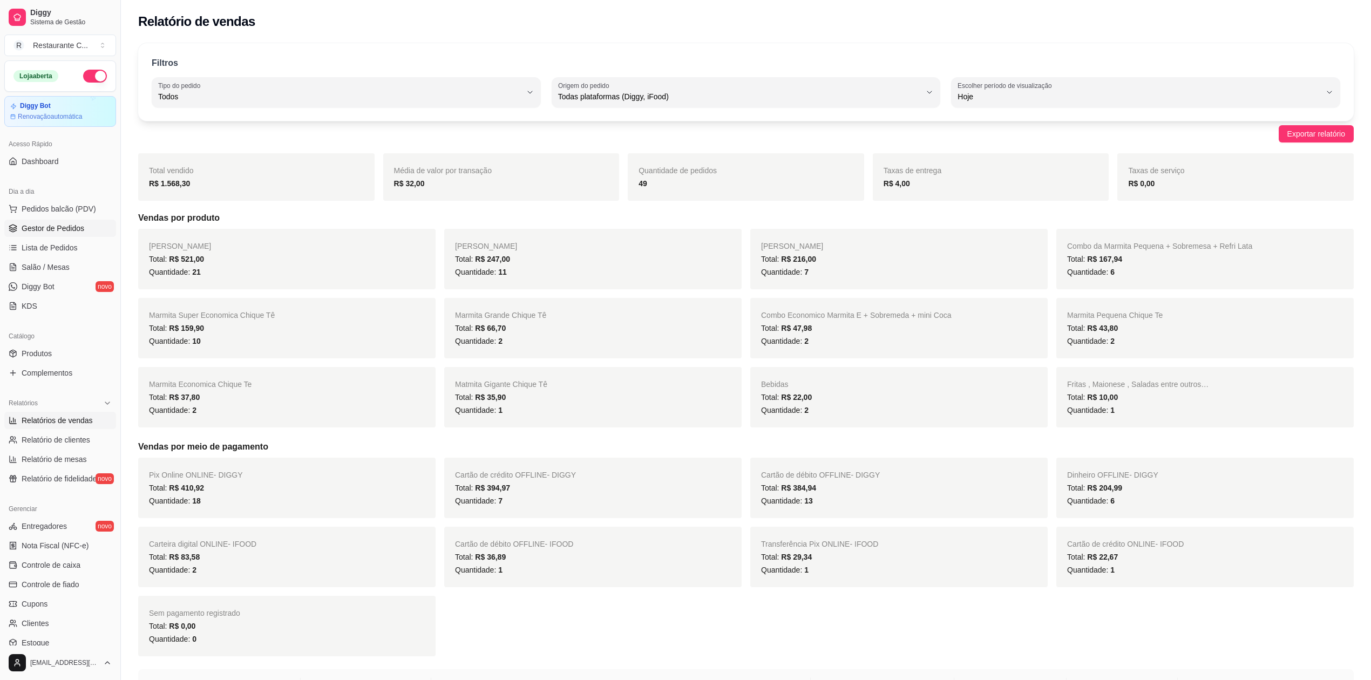
click at [52, 230] on span "Gestor de Pedidos" at bounding box center [53, 228] width 63 height 11
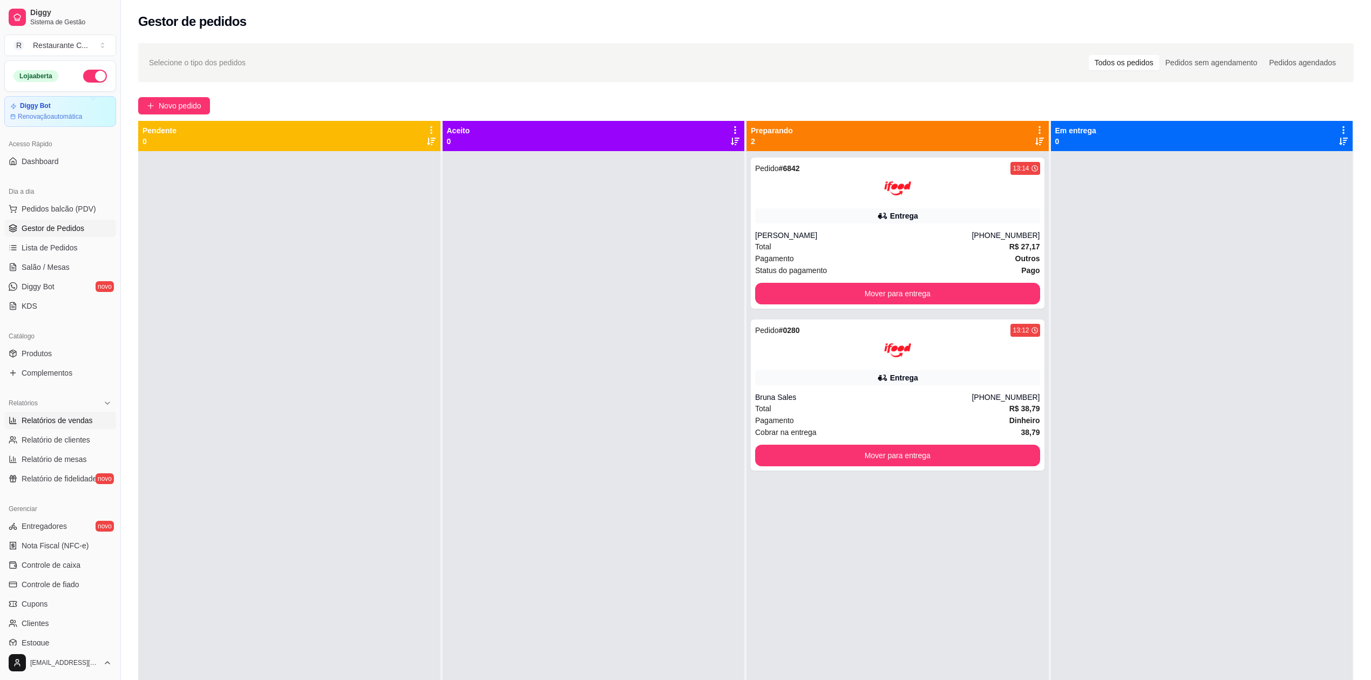
click at [83, 416] on span "Relatórios de vendas" at bounding box center [57, 420] width 71 height 11
select select "ALL"
select select "0"
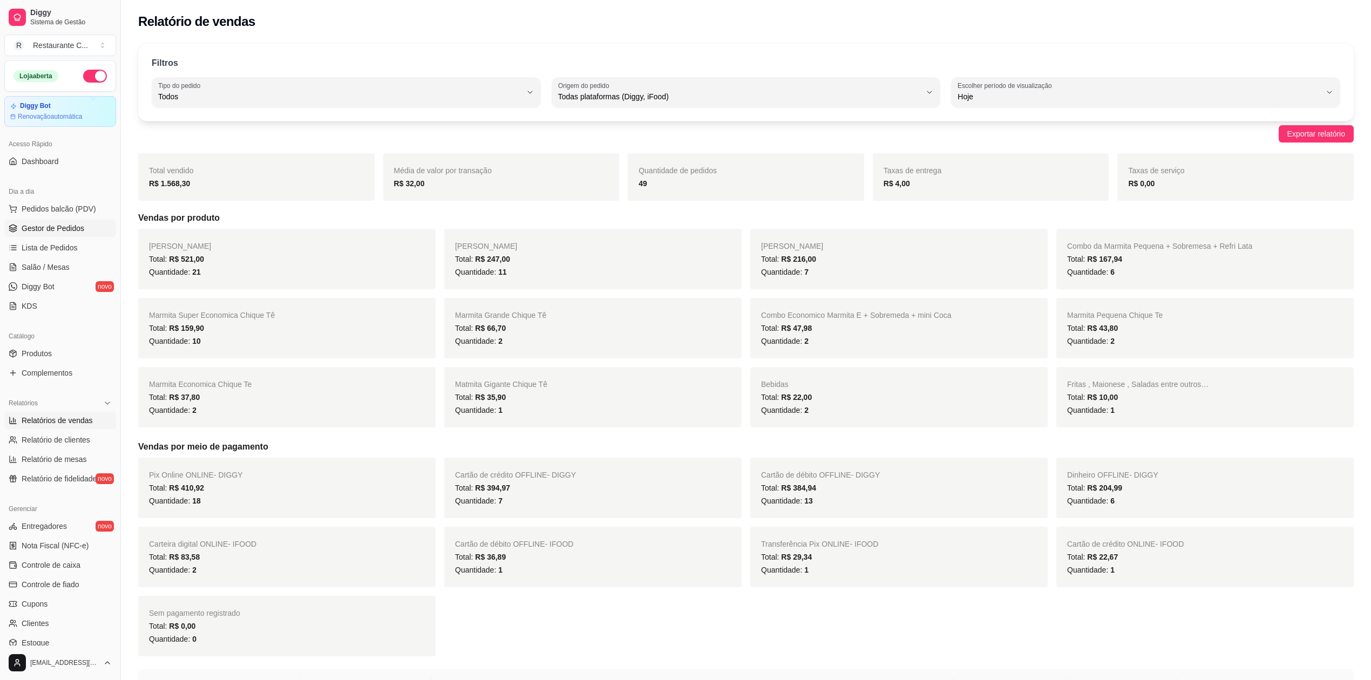
click at [50, 232] on span "Gestor de Pedidos" at bounding box center [53, 228] width 63 height 11
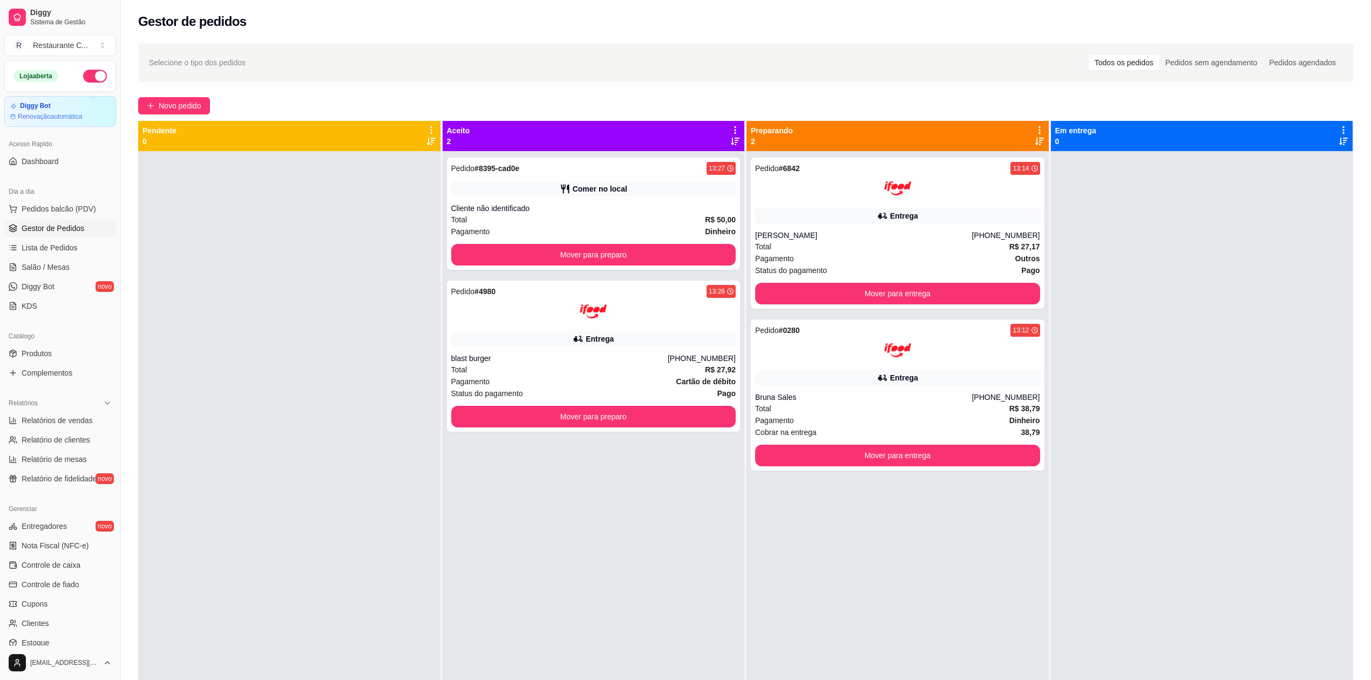
click at [83, 78] on button "button" at bounding box center [95, 76] width 24 height 13
